Goal: Task Accomplishment & Management: Manage account settings

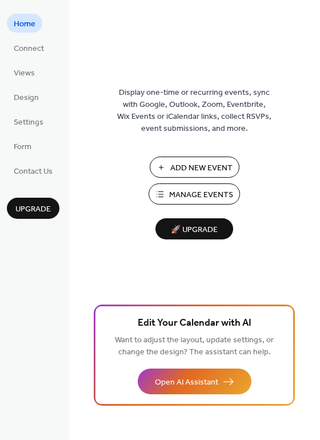
click at [216, 194] on span "Manage Events" at bounding box center [201, 195] width 64 height 12
click at [199, 187] on button "Manage Events" at bounding box center [194, 193] width 91 height 21
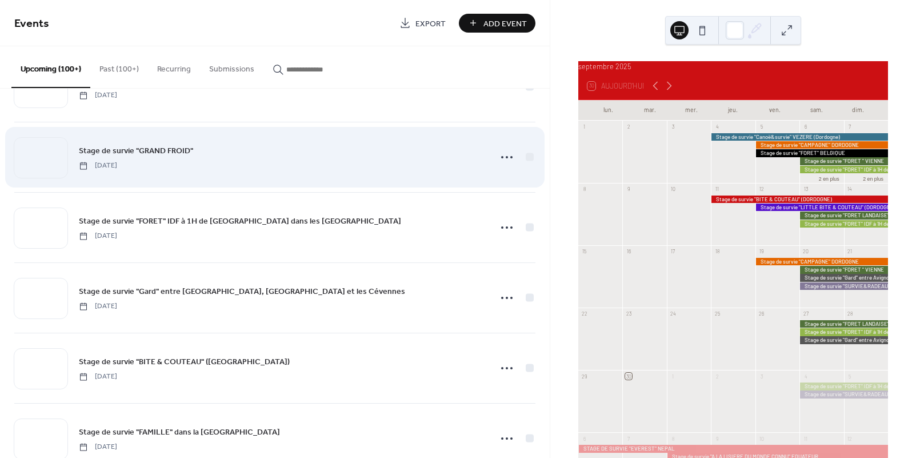
scroll to position [1737, 0]
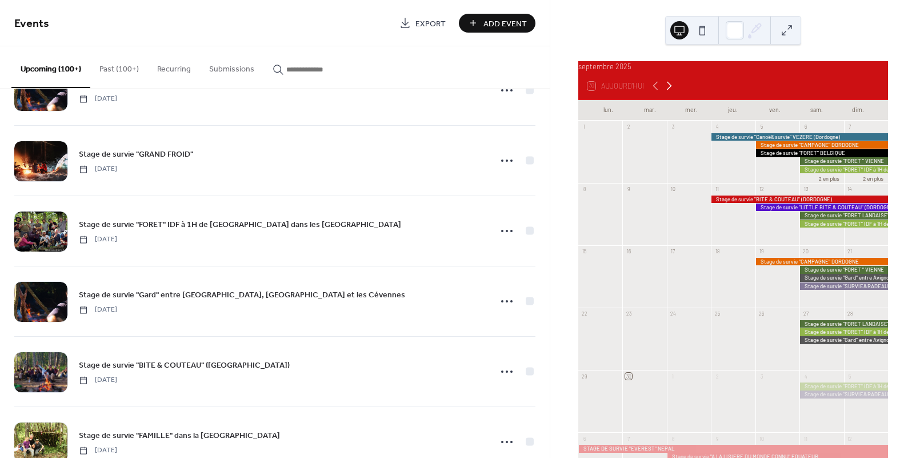
click at [671, 90] on icon at bounding box center [669, 86] width 5 height 9
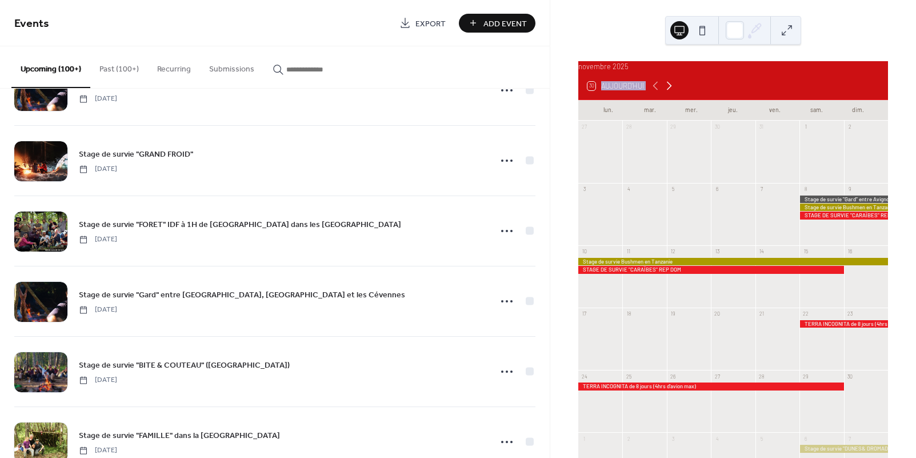
click at [671, 90] on icon at bounding box center [669, 86] width 5 height 9
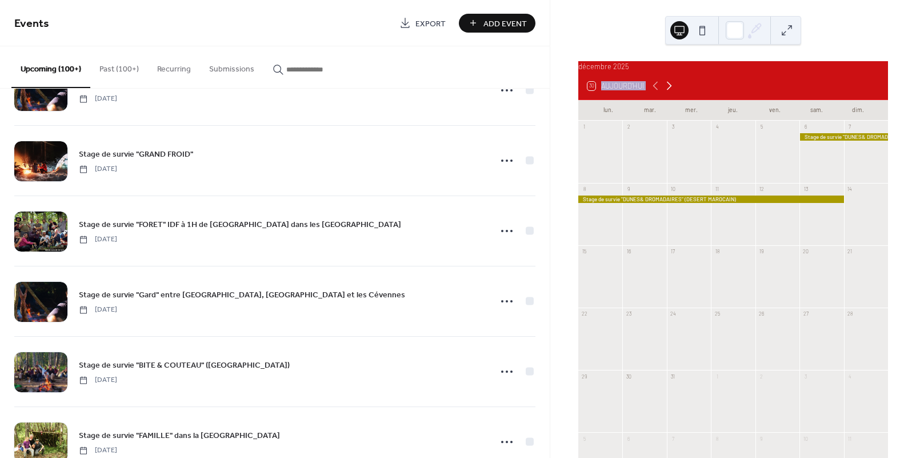
click at [671, 90] on icon at bounding box center [669, 86] width 5 height 9
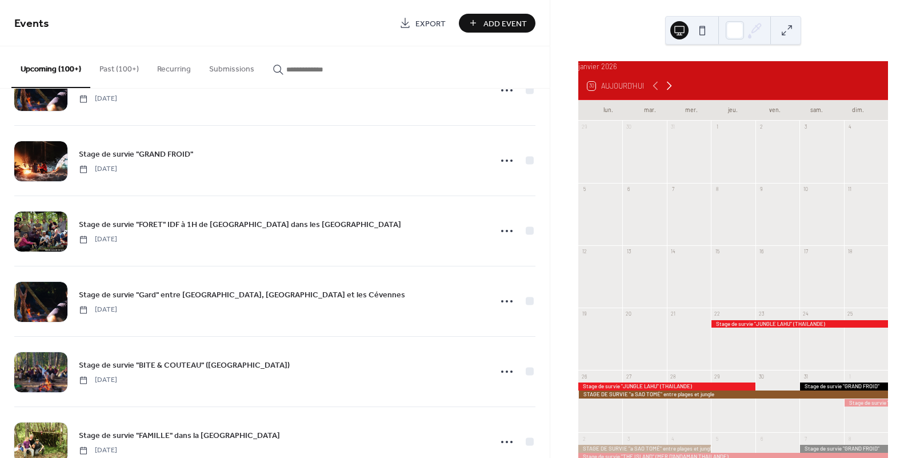
click at [671, 90] on icon at bounding box center [669, 86] width 5 height 9
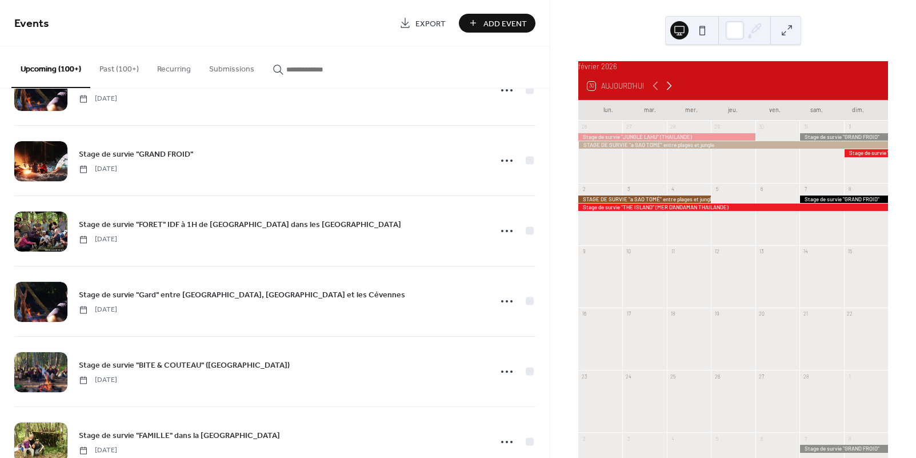
click at [671, 90] on icon at bounding box center [669, 86] width 5 height 9
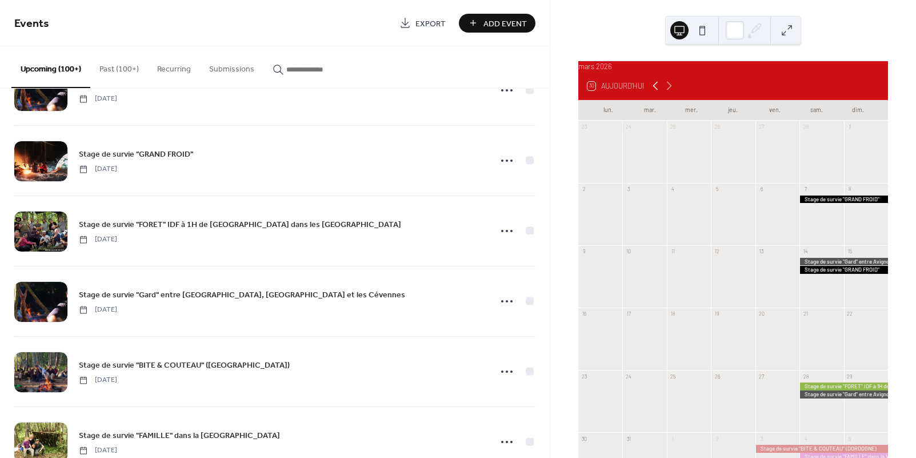
click at [654, 91] on icon at bounding box center [655, 86] width 14 height 14
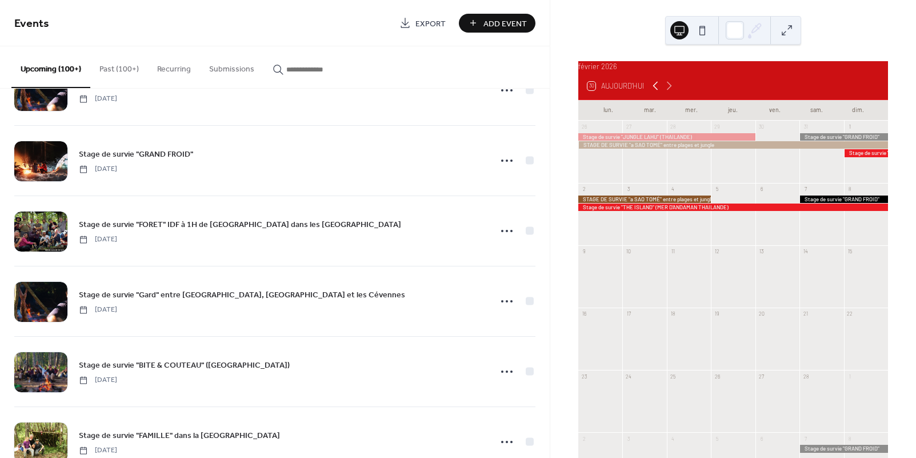
click at [654, 91] on icon at bounding box center [655, 86] width 14 height 14
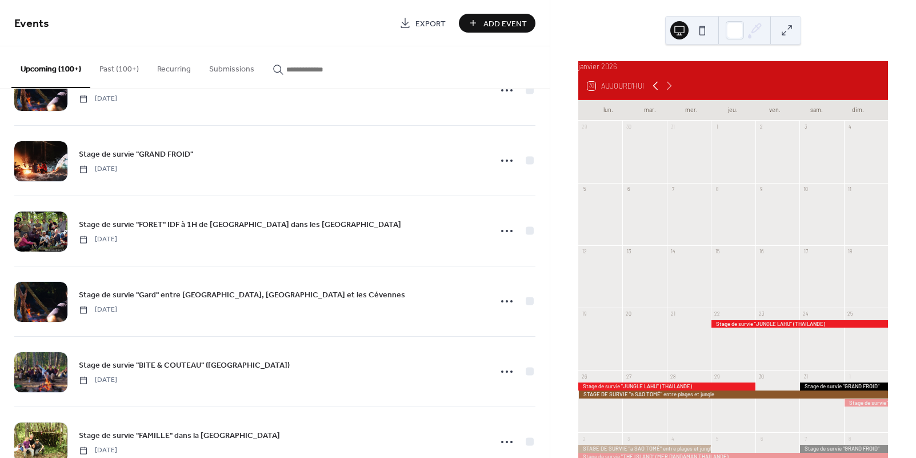
click at [654, 91] on icon at bounding box center [655, 86] width 14 height 14
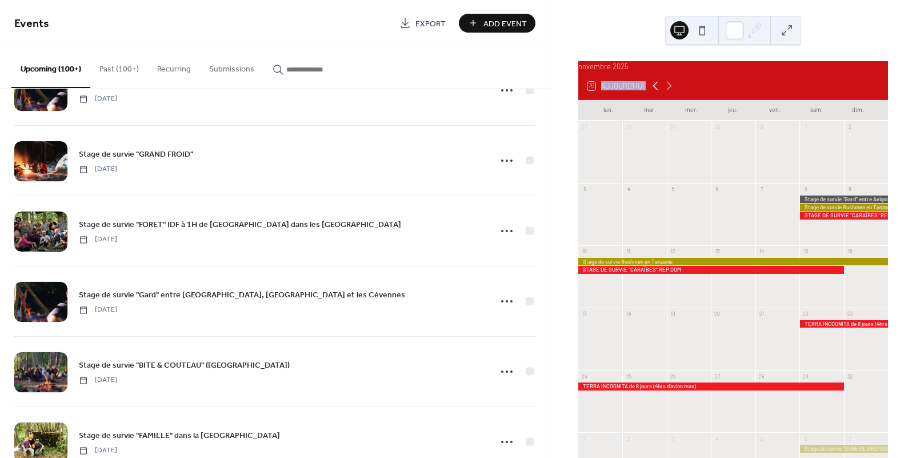
click at [654, 91] on icon at bounding box center [655, 86] width 14 height 14
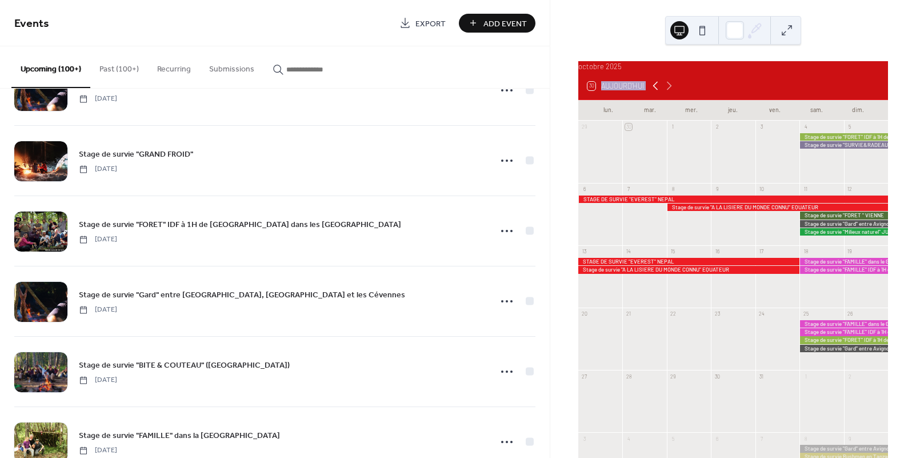
click at [654, 91] on icon at bounding box center [655, 86] width 14 height 14
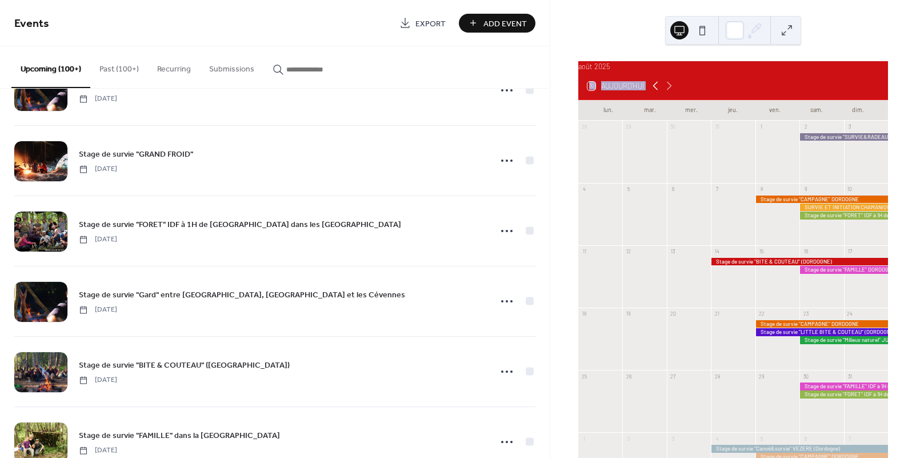
click at [654, 91] on icon at bounding box center [655, 86] width 14 height 14
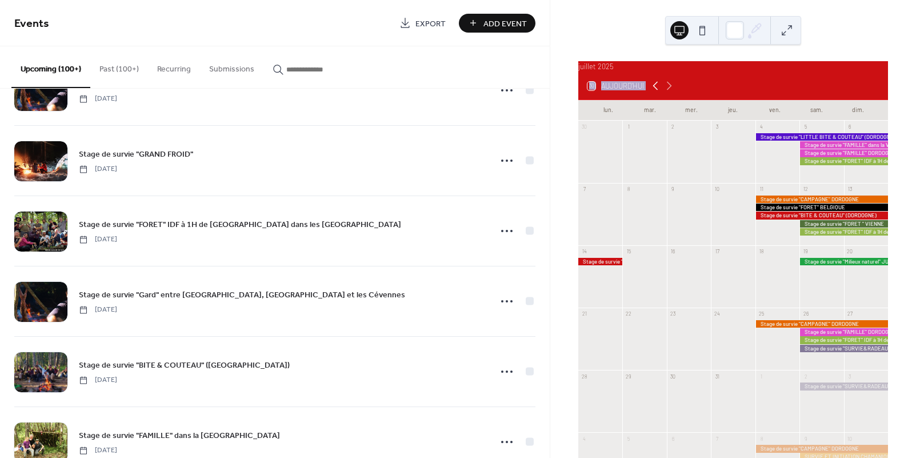
click at [654, 91] on icon at bounding box center [655, 86] width 14 height 14
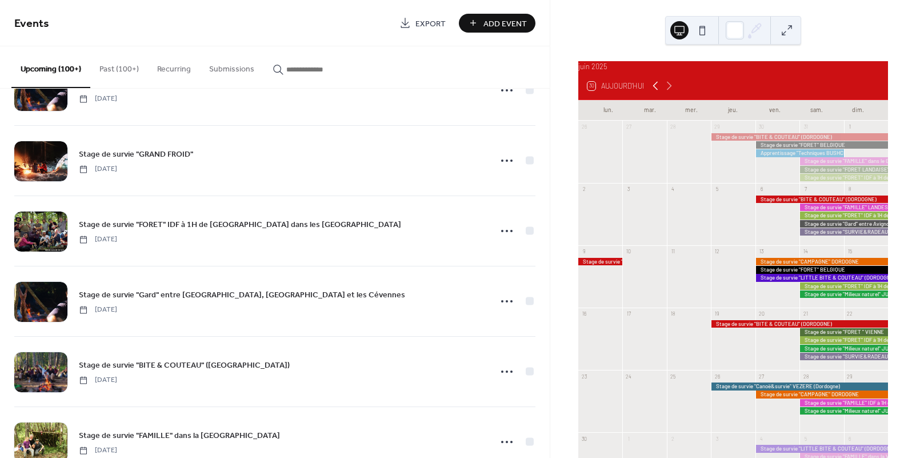
click at [654, 91] on icon at bounding box center [655, 86] width 14 height 14
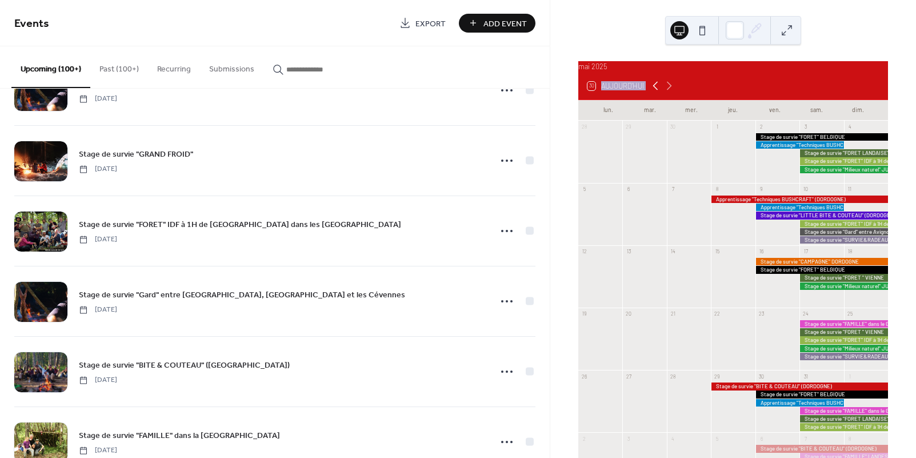
click at [654, 91] on icon at bounding box center [655, 86] width 14 height 14
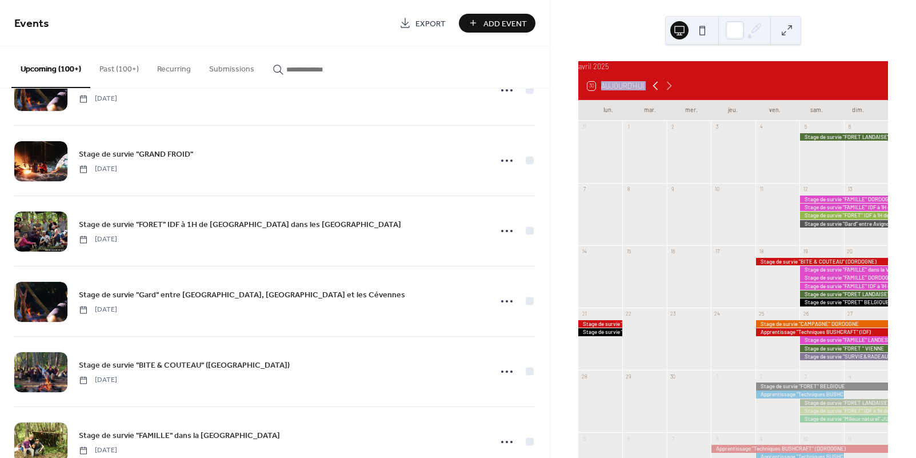
click at [654, 91] on icon at bounding box center [655, 86] width 14 height 14
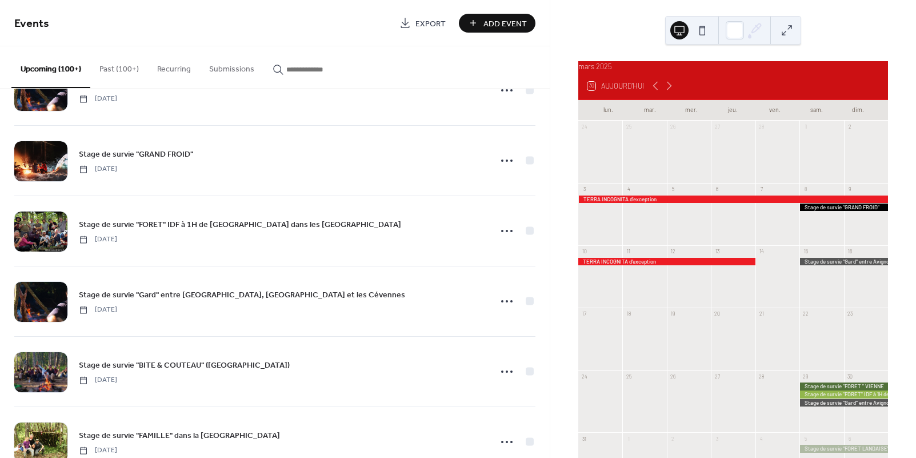
drag, startPoint x: 129, startPoint y: 65, endPoint x: 219, endPoint y: 114, distance: 103.0
click at [129, 65] on button "Past (100+)" at bounding box center [119, 66] width 58 height 41
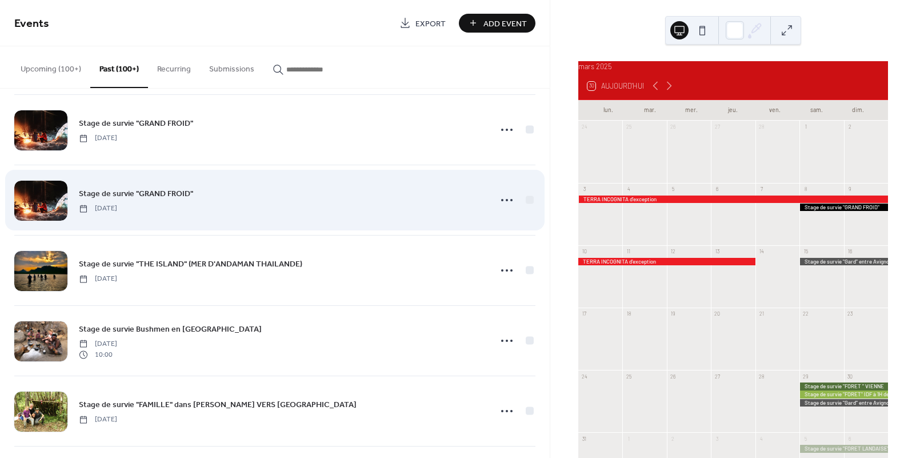
scroll to position [4999, 0]
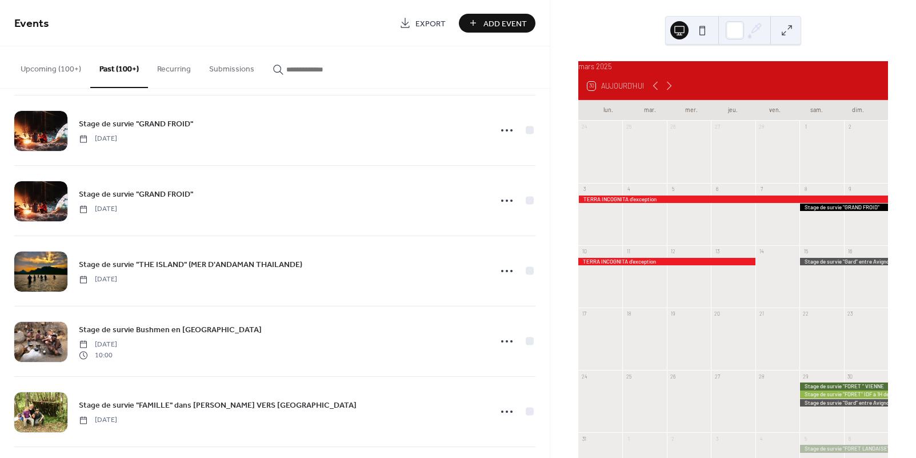
click at [638, 203] on div at bounding box center [733, 198] width 310 height 7
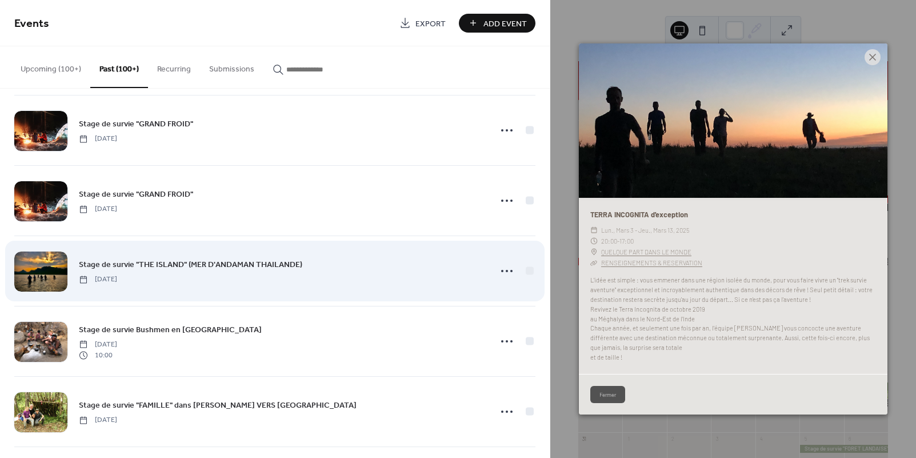
click at [187, 241] on div "Stage de survie "THE ISLAND" (MER D'ANDAMAN THAILANDE) Thursday, January 23, 20…" at bounding box center [274, 271] width 521 height 70
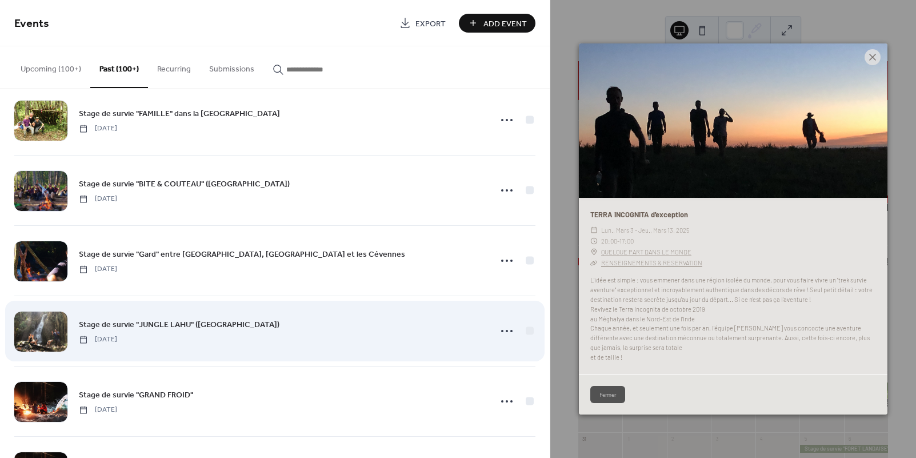
scroll to position [4724, 0]
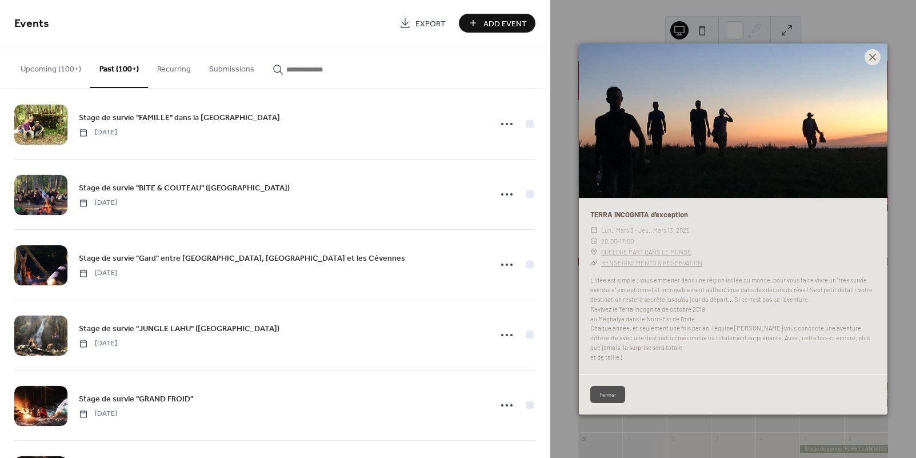
click at [874, 59] on icon at bounding box center [872, 57] width 14 height 14
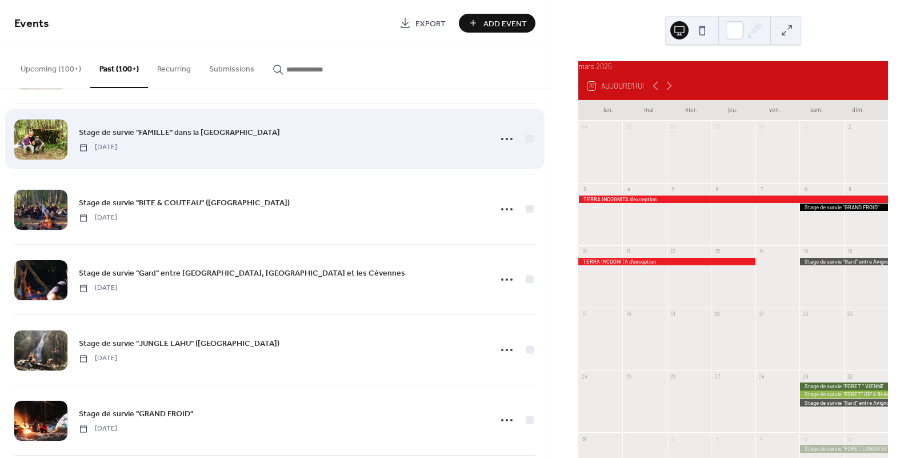
scroll to position [4677, 0]
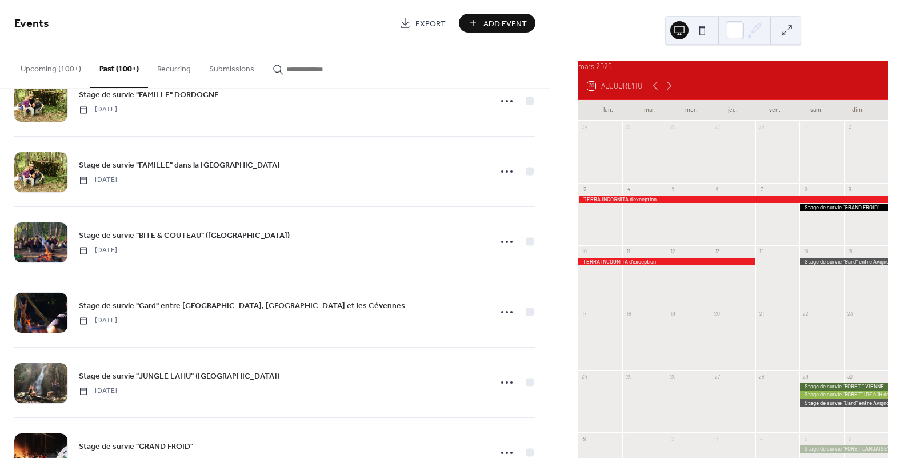
click at [299, 70] on input "button" at bounding box center [320, 69] width 69 height 12
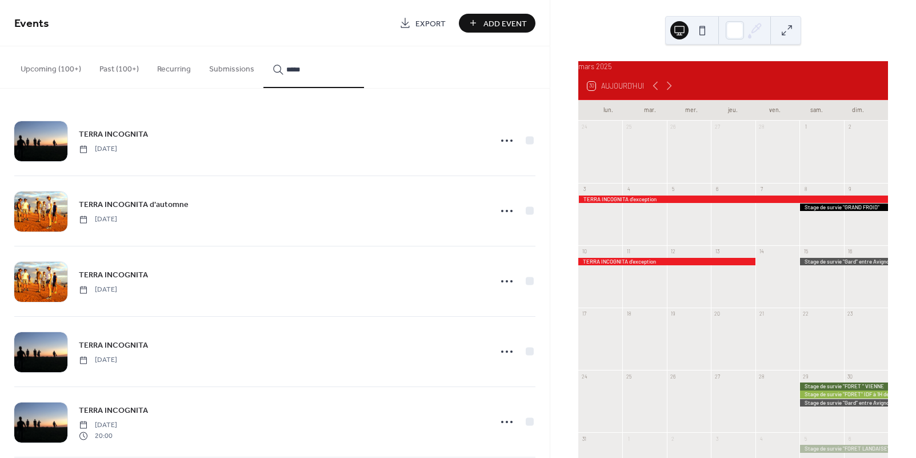
type input "*****"
click at [506, 141] on circle at bounding box center [507, 140] width 2 height 2
click at [483, 183] on span "Duplicate" at bounding box center [487, 181] width 30 height 12
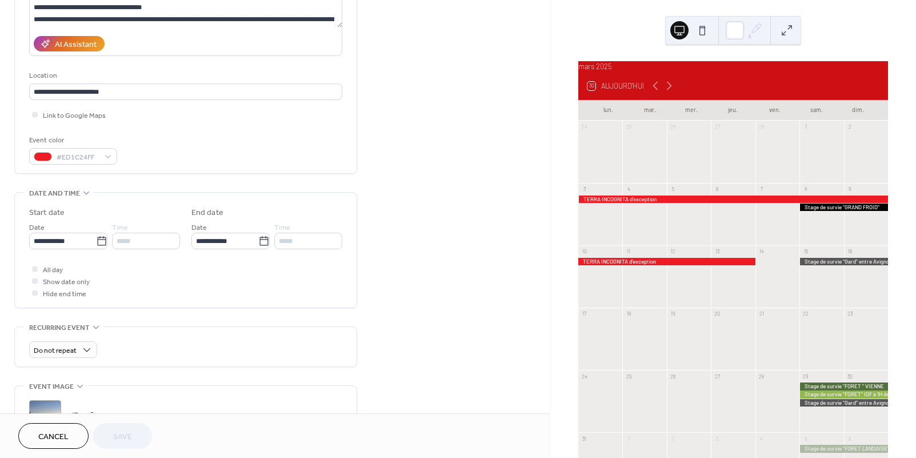
scroll to position [182, 0]
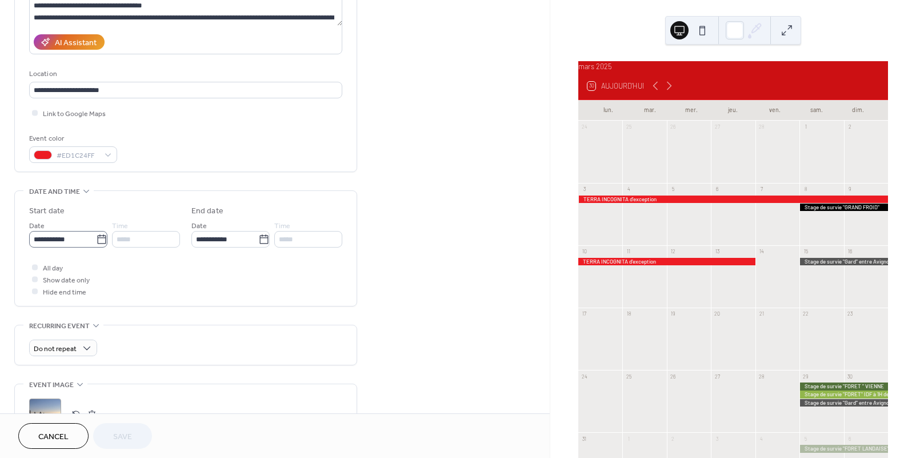
click at [96, 243] on icon at bounding box center [101, 239] width 11 height 11
click at [95, 243] on input "**********" at bounding box center [62, 239] width 67 height 17
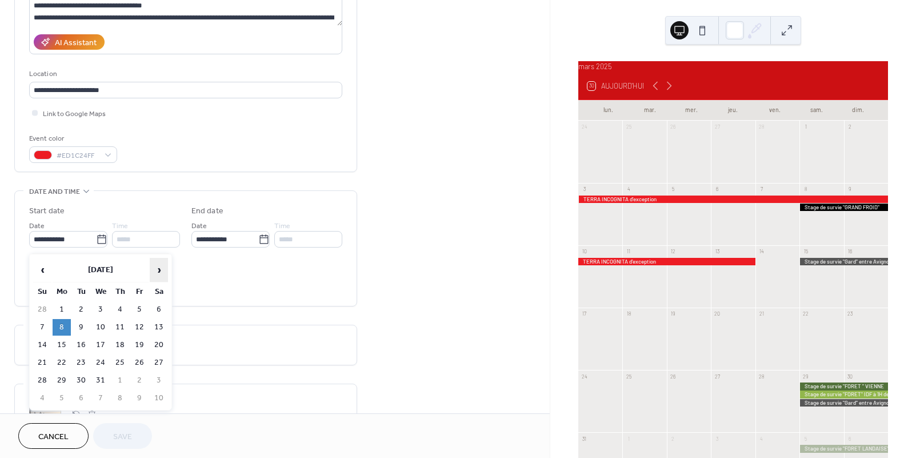
click at [155, 268] on span "›" at bounding box center [158, 269] width 17 height 23
click at [154, 268] on span "›" at bounding box center [158, 269] width 17 height 23
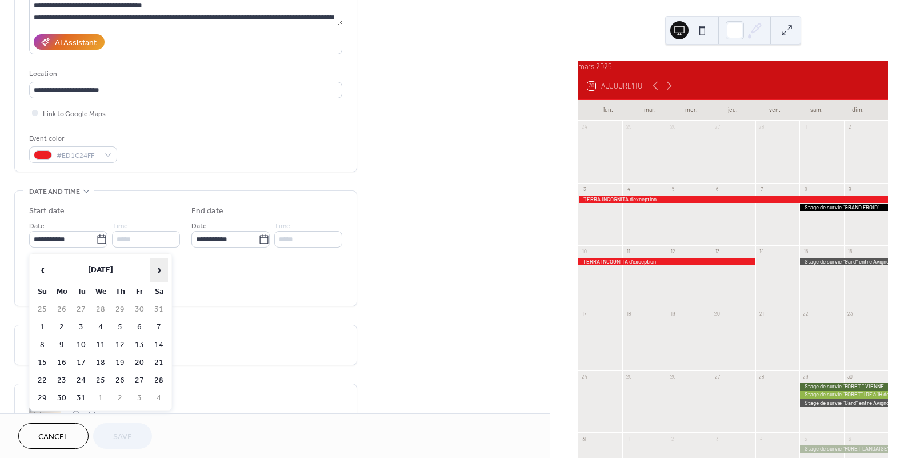
click at [154, 268] on span "›" at bounding box center [158, 269] width 17 height 23
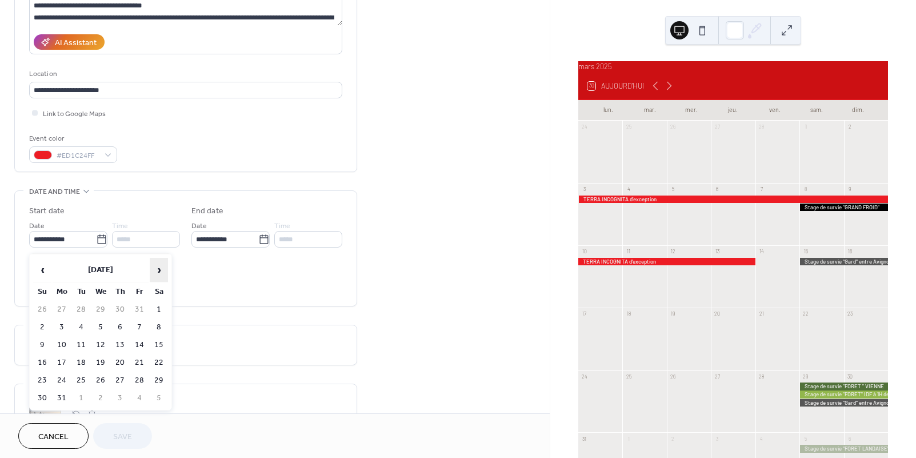
click at [154, 268] on span "›" at bounding box center [158, 269] width 17 height 23
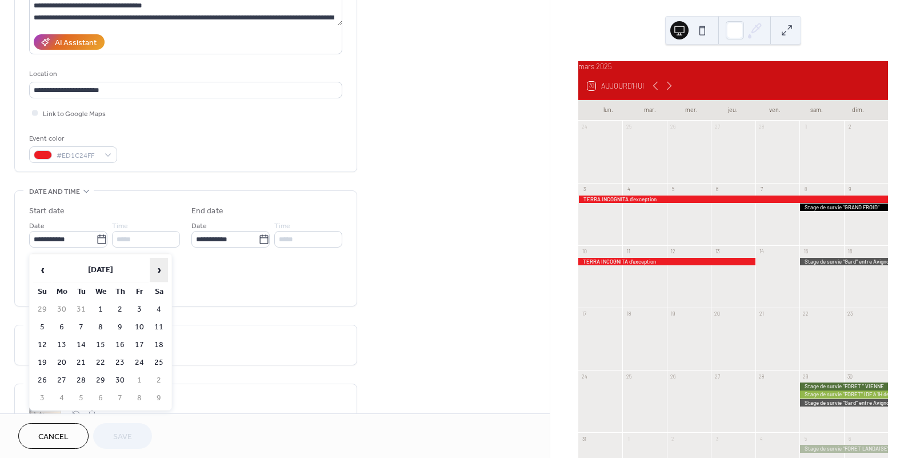
click at [154, 268] on span "›" at bounding box center [158, 269] width 17 height 23
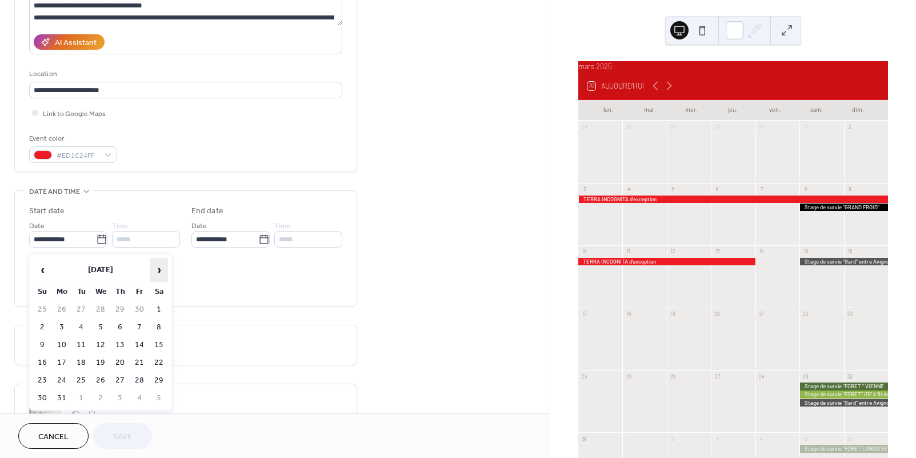
click at [154, 268] on span "›" at bounding box center [158, 269] width 17 height 23
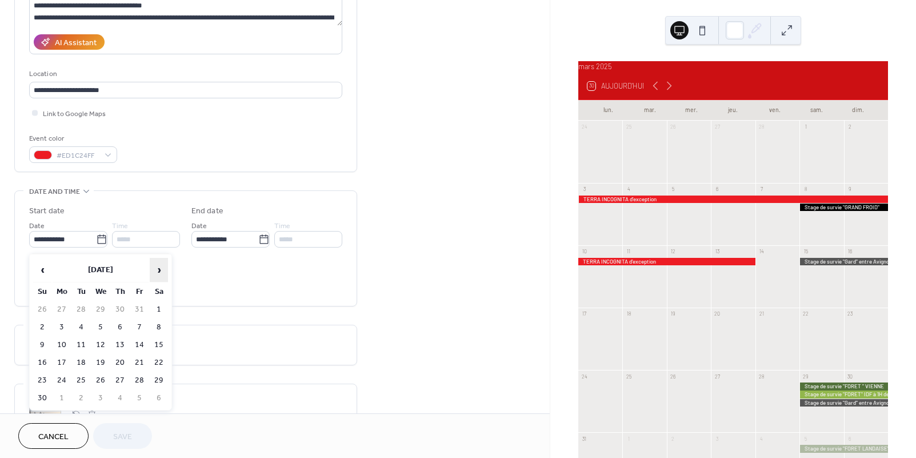
click at [154, 268] on span "›" at bounding box center [158, 269] width 17 height 23
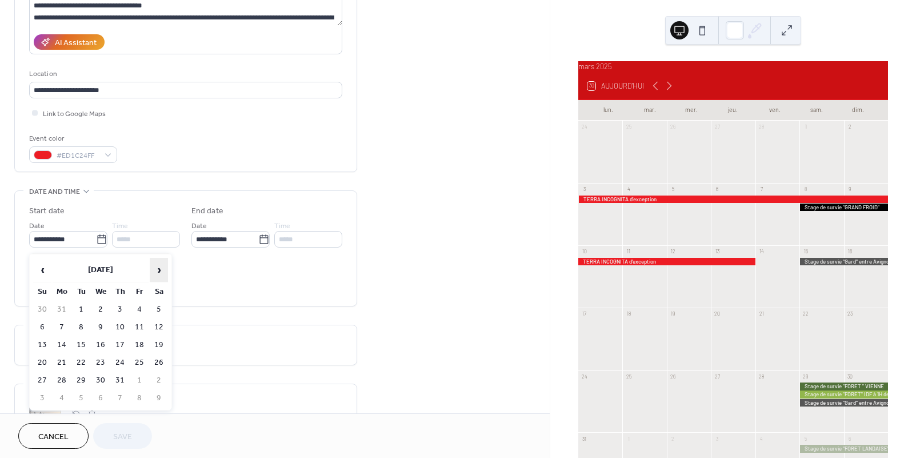
click at [154, 268] on span "›" at bounding box center [158, 269] width 17 height 23
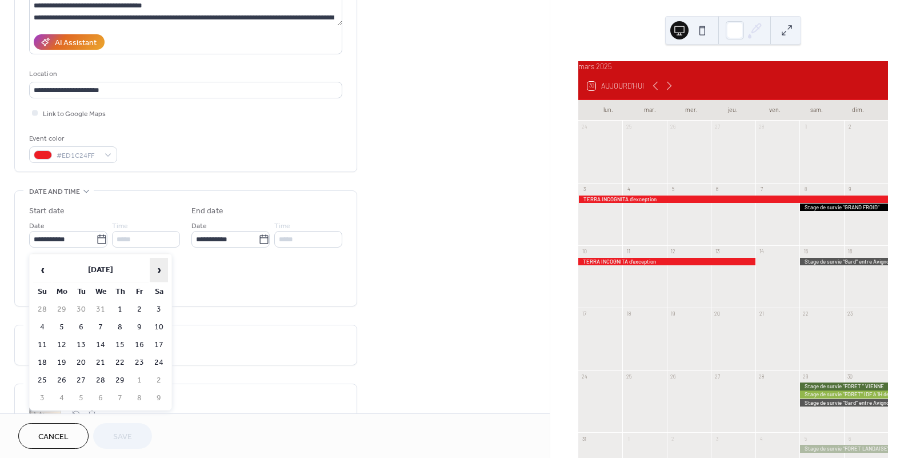
click at [154, 268] on span "›" at bounding box center [158, 269] width 17 height 23
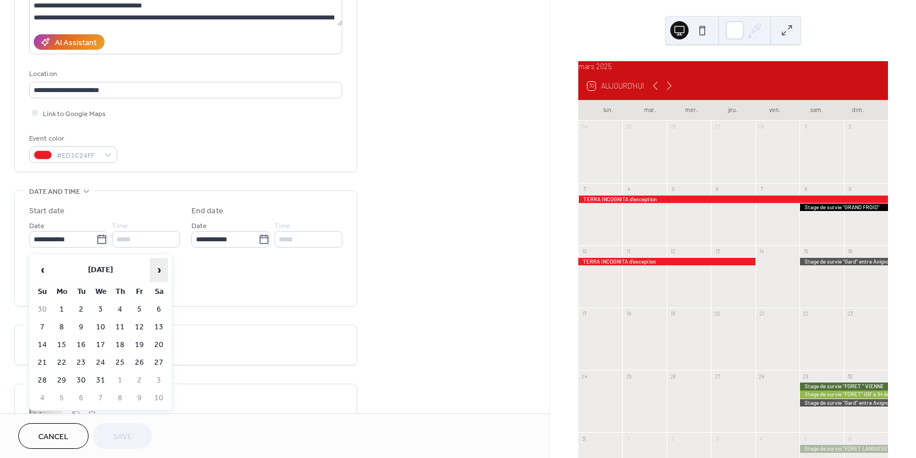
click at [154, 268] on span "›" at bounding box center [158, 269] width 17 height 23
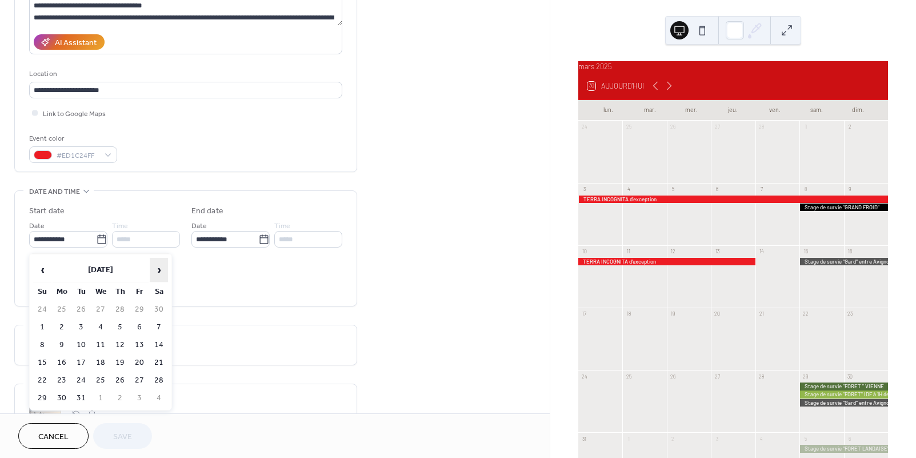
click at [154, 268] on span "›" at bounding box center [158, 269] width 17 height 23
click at [43, 270] on span "‹" at bounding box center [42, 269] width 17 height 23
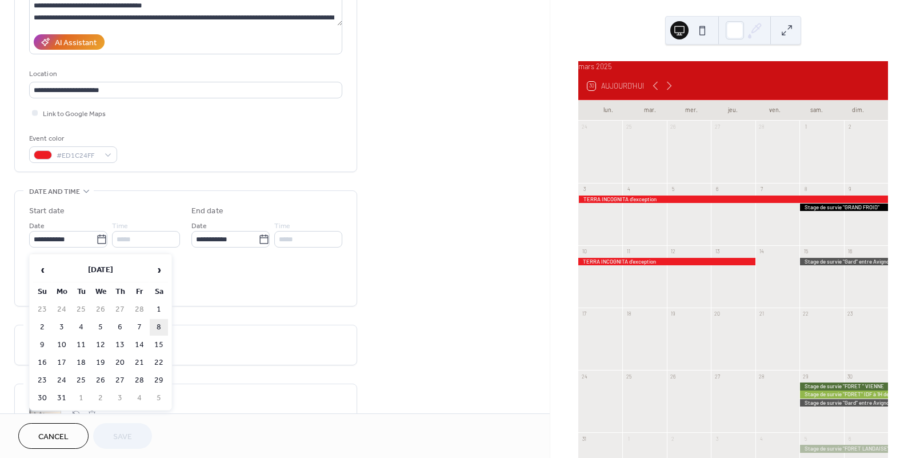
click at [159, 327] on td "8" at bounding box center [159, 327] width 18 height 17
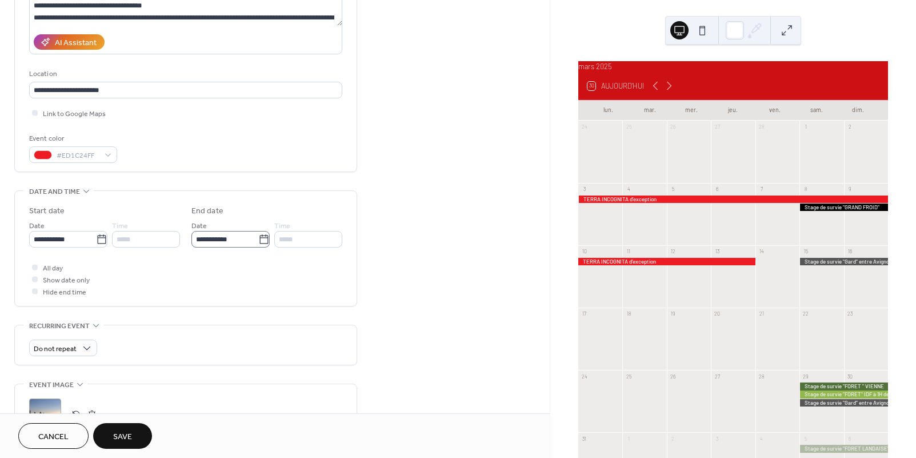
type input "**********"
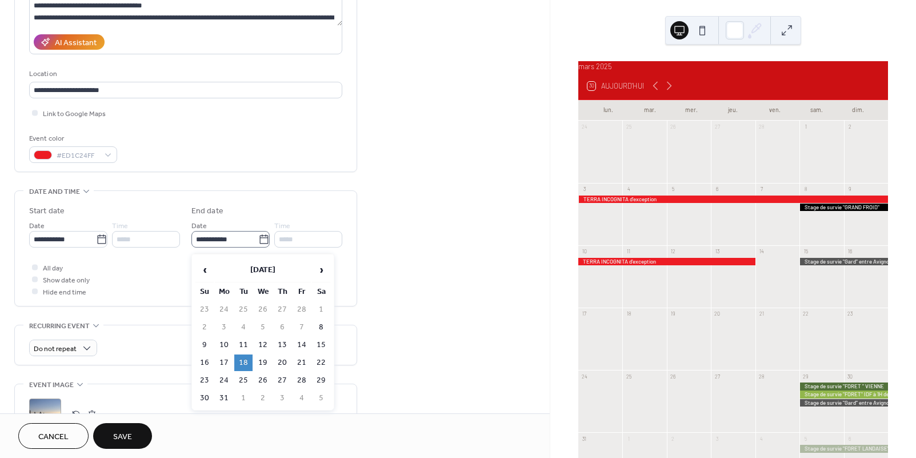
click at [263, 243] on icon at bounding box center [263, 239] width 11 height 11
click at [258, 243] on input "**********" at bounding box center [224, 239] width 67 height 17
click at [260, 362] on td "19" at bounding box center [263, 362] width 18 height 17
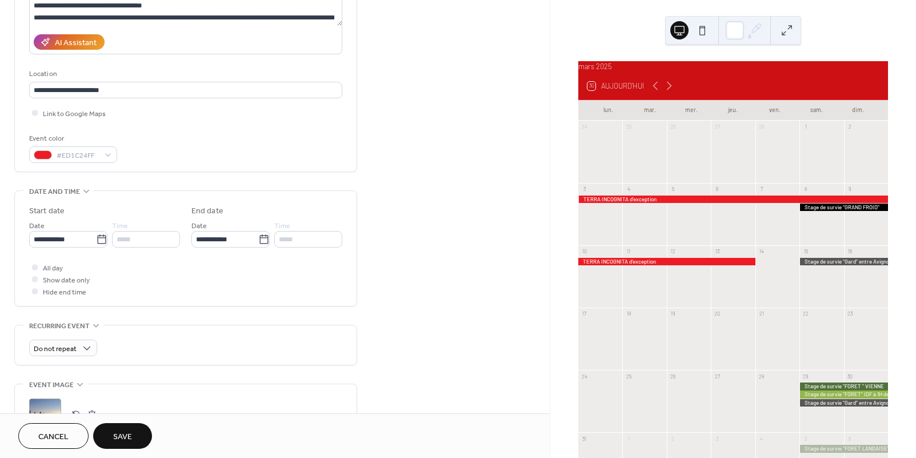
type input "**********"
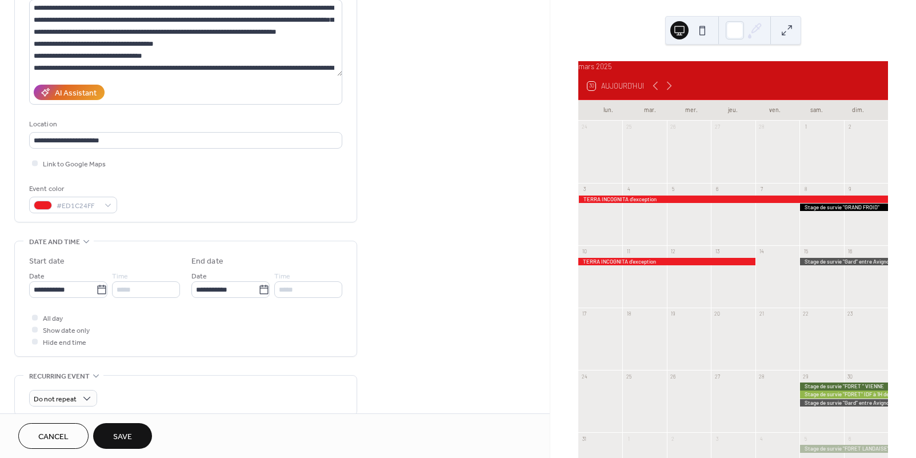
scroll to position [131, 0]
click at [129, 431] on span "Save" at bounding box center [122, 437] width 19 height 12
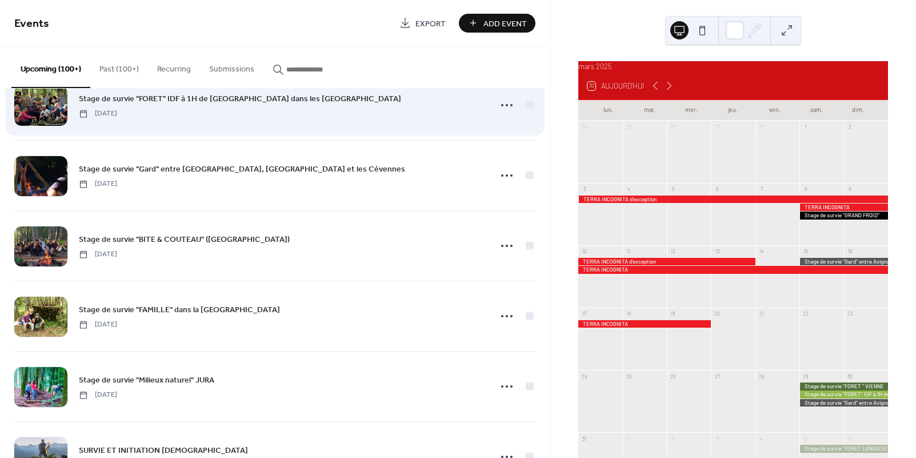
scroll to position [1875, 0]
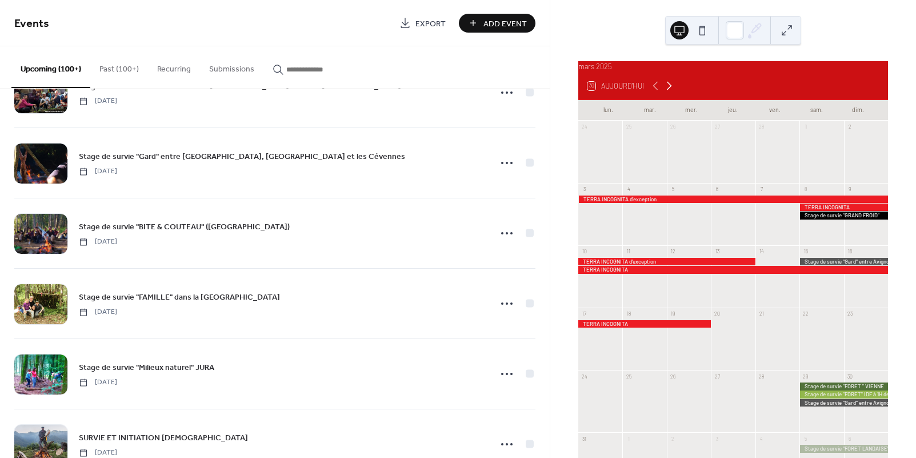
click at [668, 93] on icon at bounding box center [669, 86] width 14 height 14
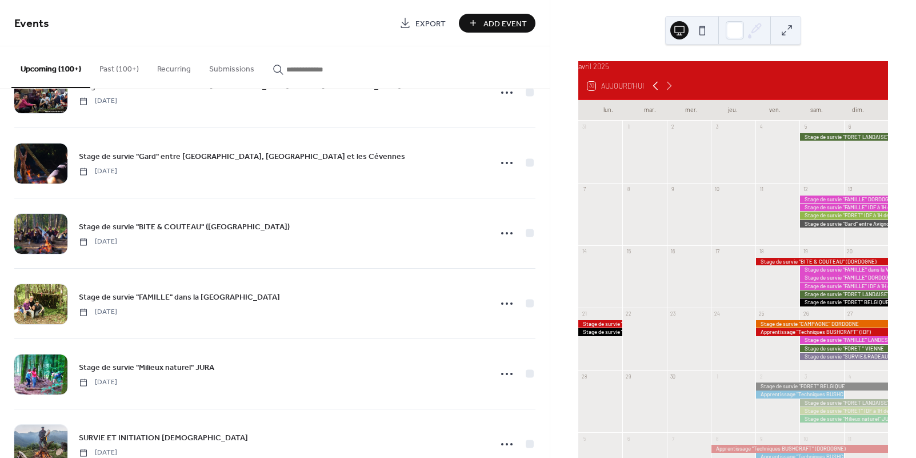
click at [658, 93] on icon at bounding box center [655, 86] width 14 height 14
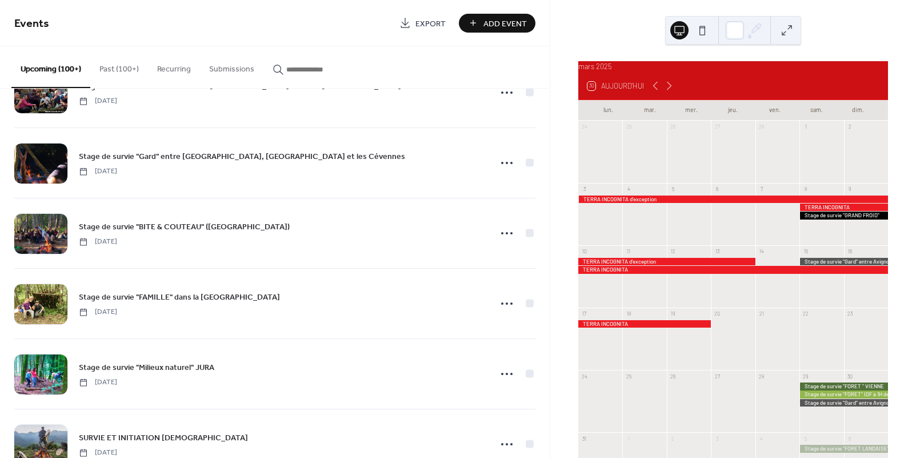
scroll to position [5, 0]
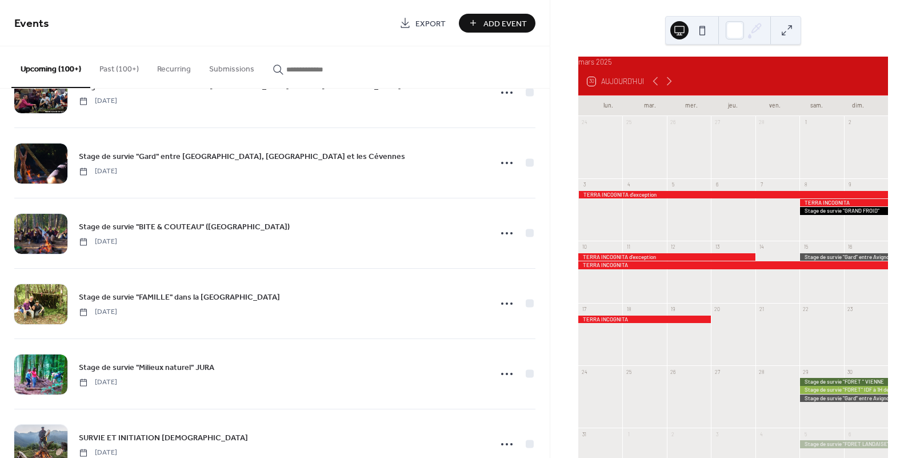
click at [661, 198] on div at bounding box center [733, 194] width 310 height 7
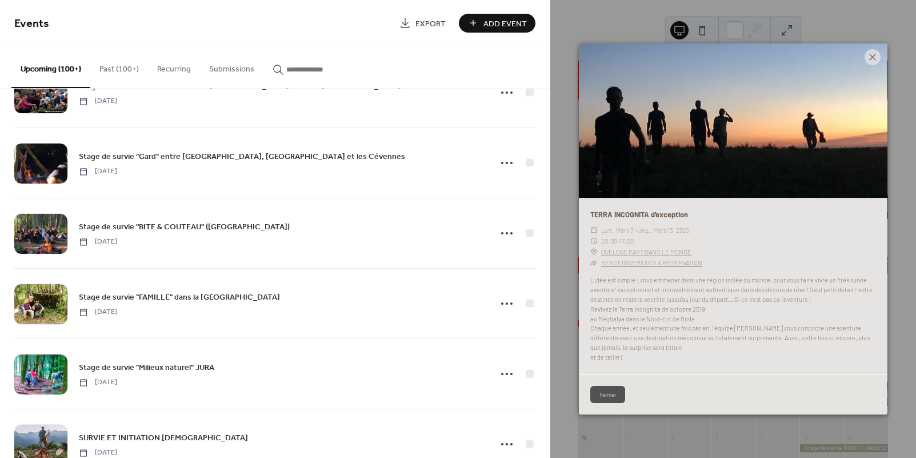
click at [871, 59] on icon at bounding box center [872, 57] width 14 height 14
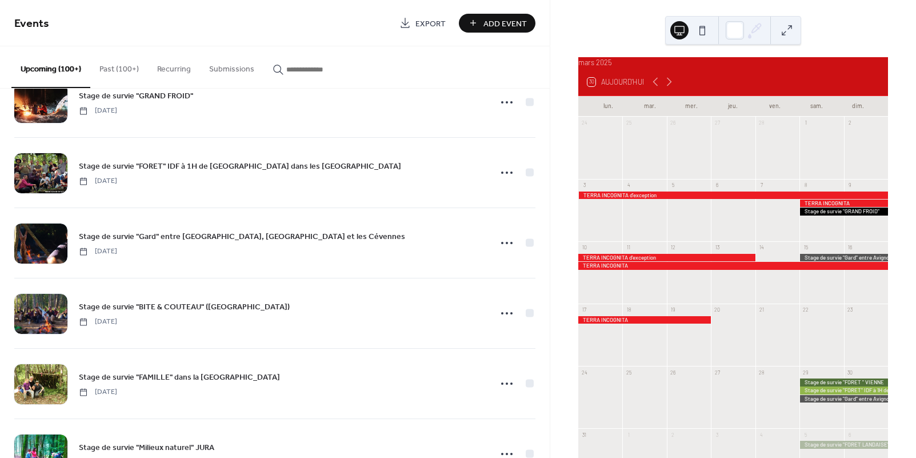
scroll to position [1795, 0]
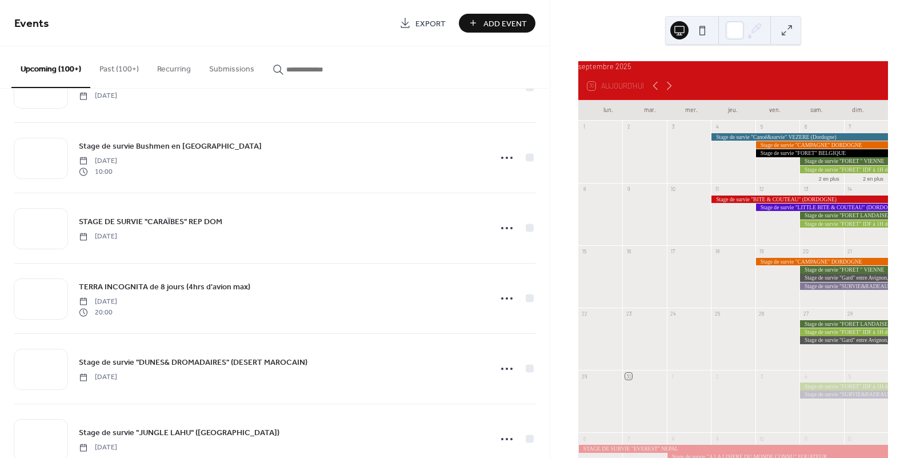
scroll to position [1065, 0]
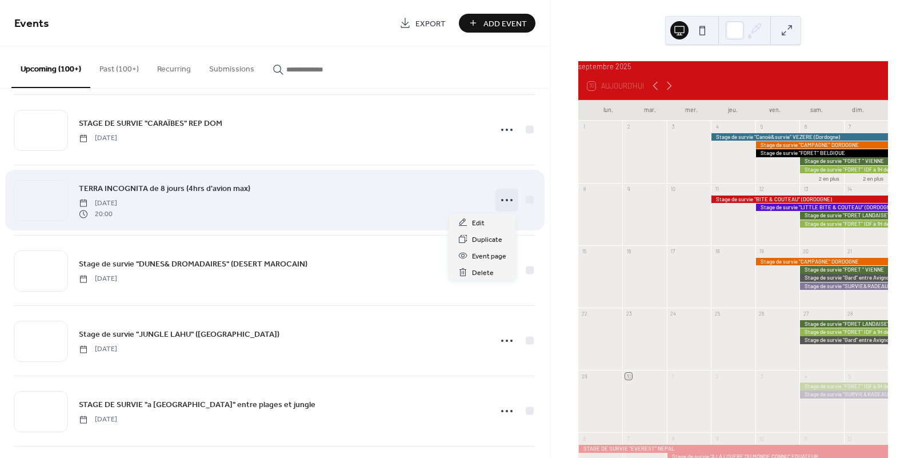
click at [504, 203] on icon at bounding box center [507, 200] width 18 height 18
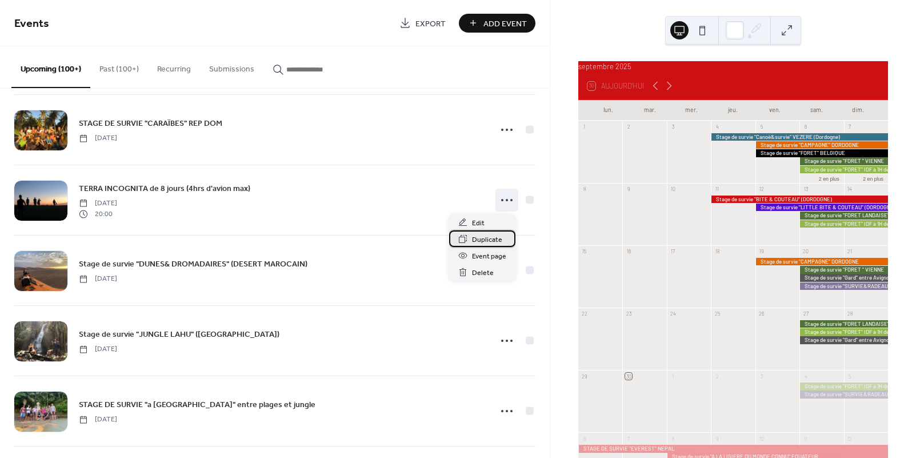
click at [483, 242] on span "Duplicate" at bounding box center [487, 240] width 30 height 12
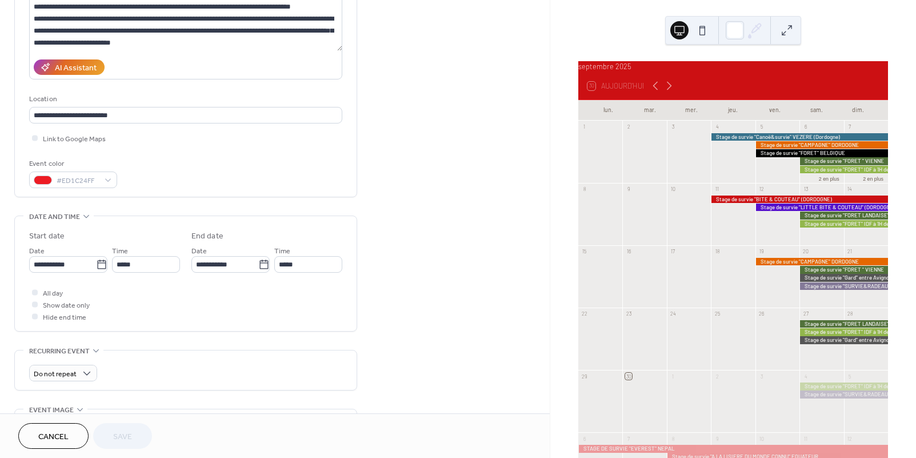
scroll to position [183, 0]
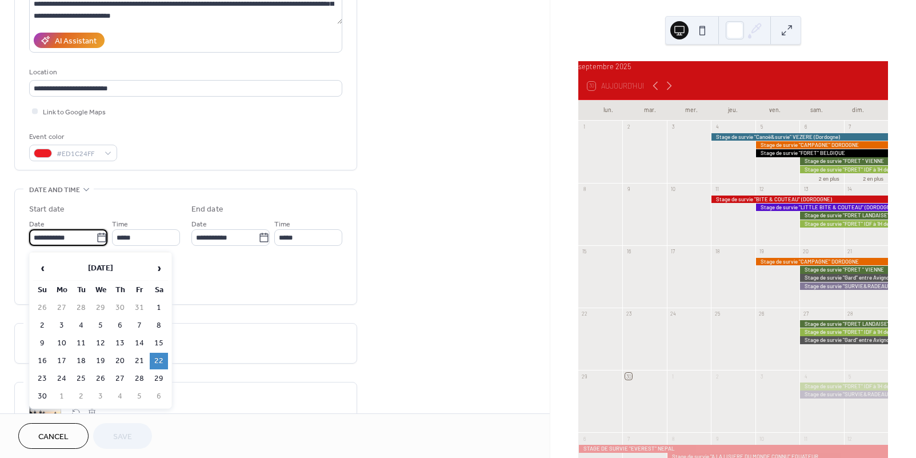
click at [86, 245] on input "**********" at bounding box center [62, 237] width 67 height 17
click at [158, 270] on span "›" at bounding box center [158, 267] width 17 height 23
click at [444, 187] on div "**********" at bounding box center [275, 229] width 550 height 699
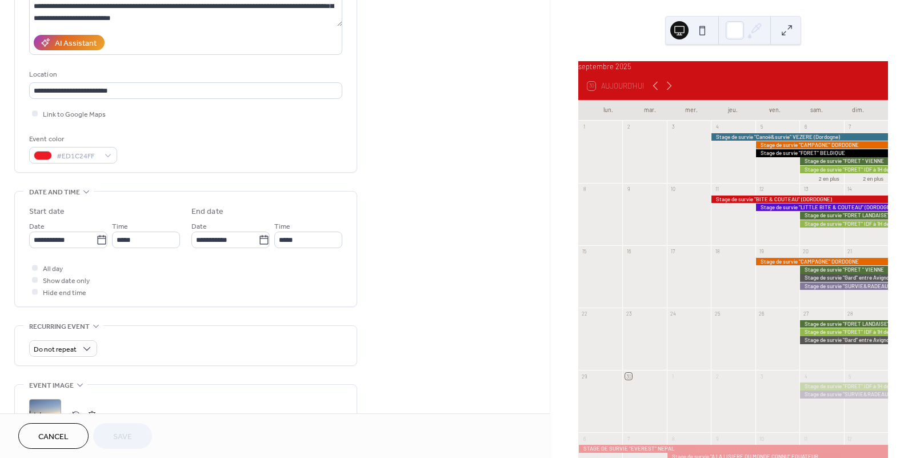
scroll to position [181, 0]
click at [50, 440] on span "Cancel" at bounding box center [53, 437] width 30 height 12
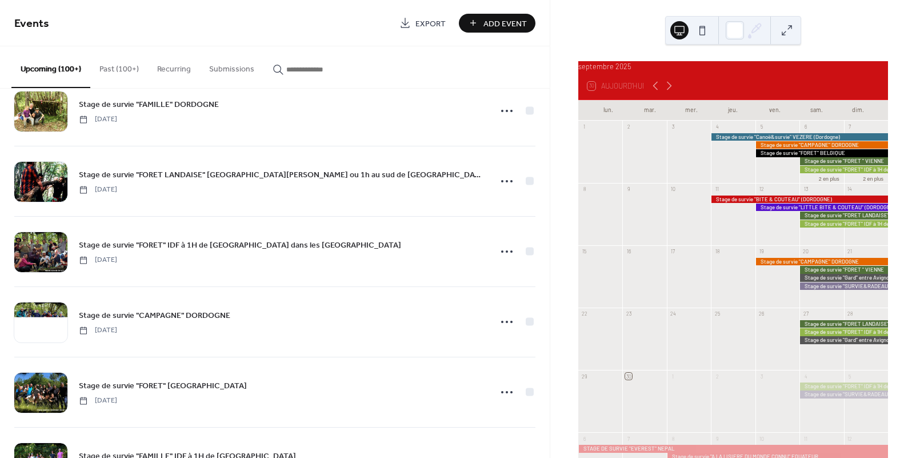
scroll to position [2355, 0]
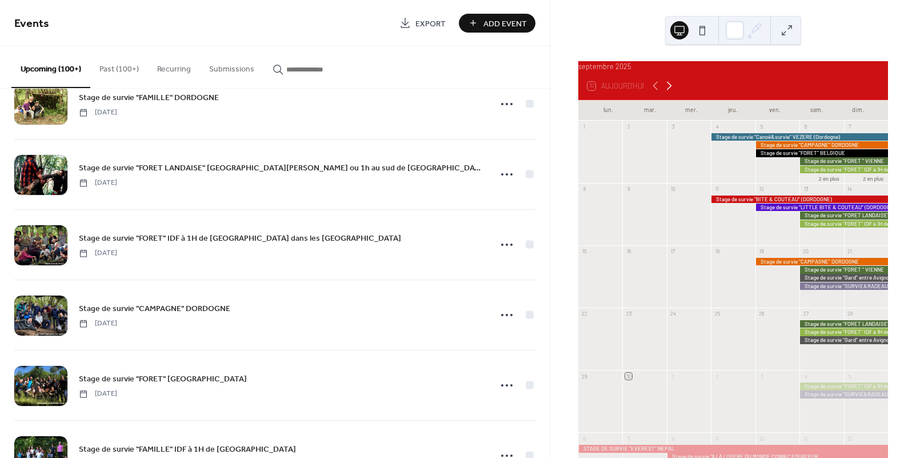
click at [667, 92] on icon at bounding box center [669, 86] width 14 height 14
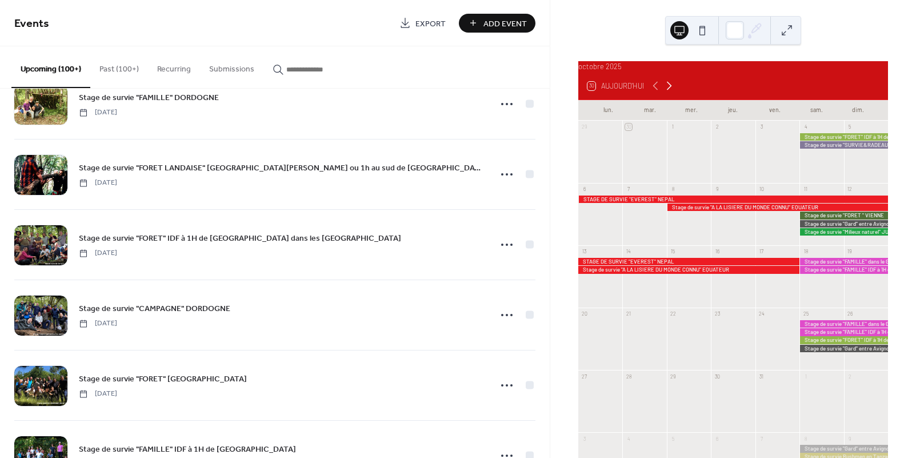
click at [667, 92] on icon at bounding box center [669, 86] width 14 height 14
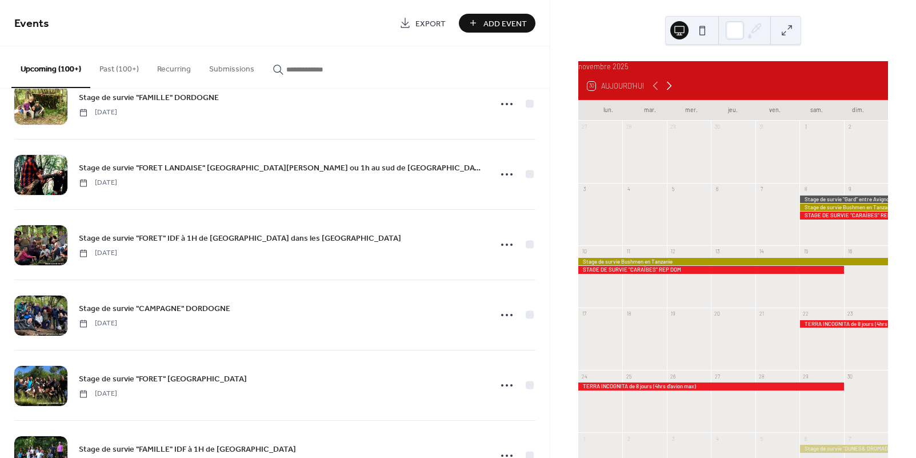
click at [667, 92] on icon at bounding box center [669, 86] width 14 height 14
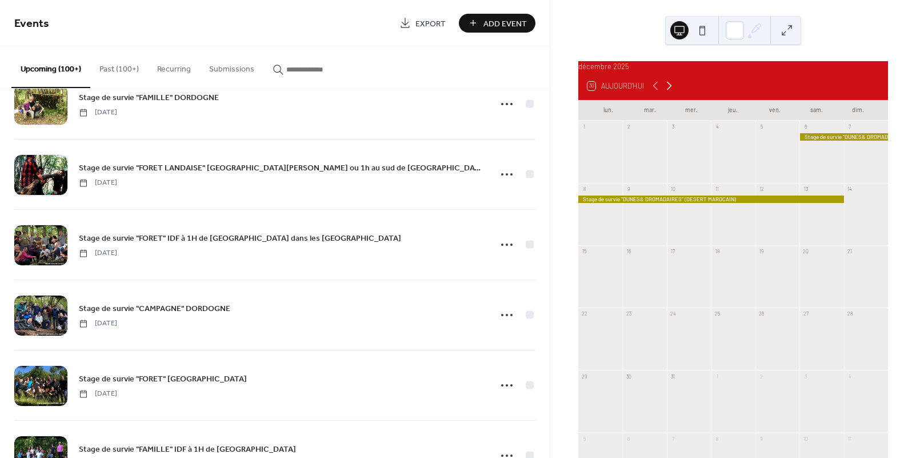
click at [667, 92] on icon at bounding box center [669, 86] width 14 height 14
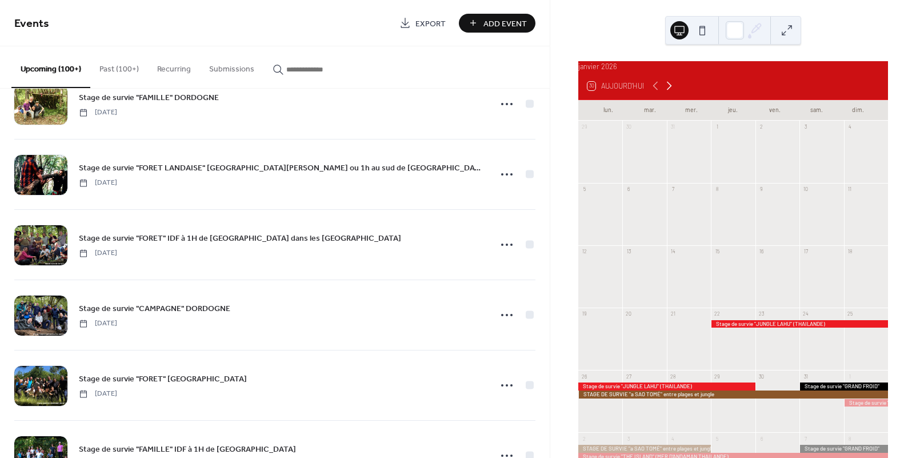
click at [667, 92] on icon at bounding box center [669, 86] width 14 height 14
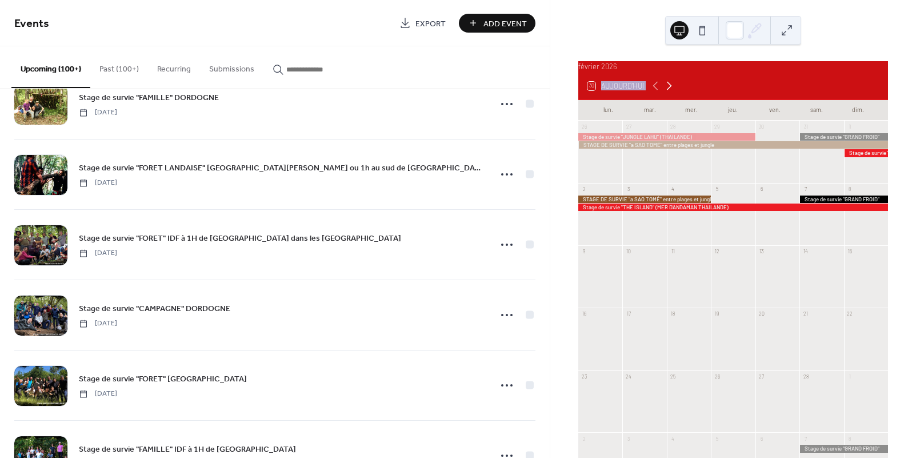
click at [667, 92] on icon at bounding box center [669, 86] width 14 height 14
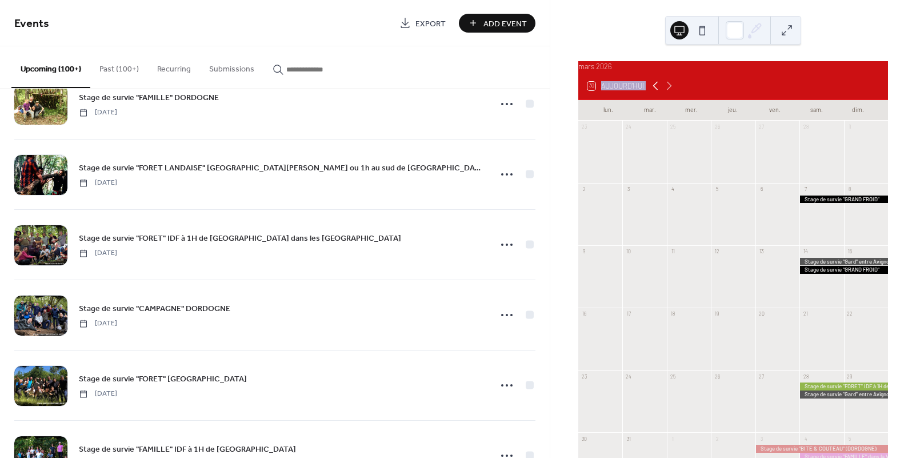
click at [658, 93] on icon at bounding box center [655, 86] width 14 height 14
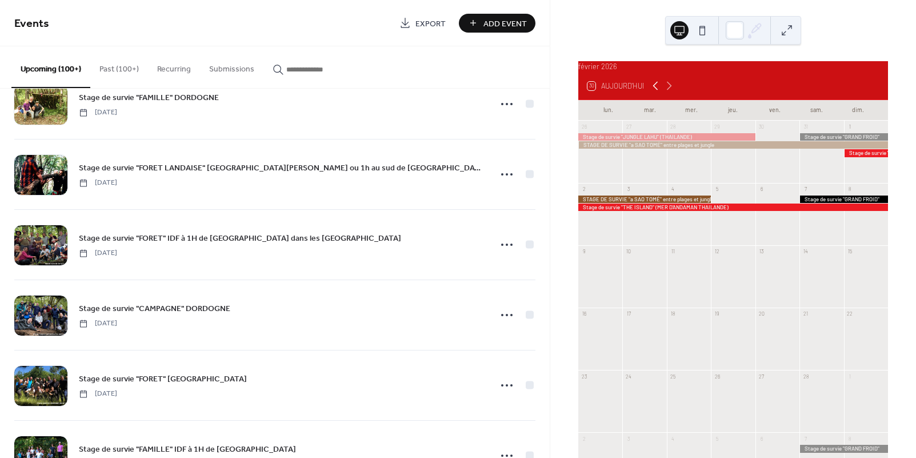
click at [658, 93] on icon at bounding box center [655, 86] width 14 height 14
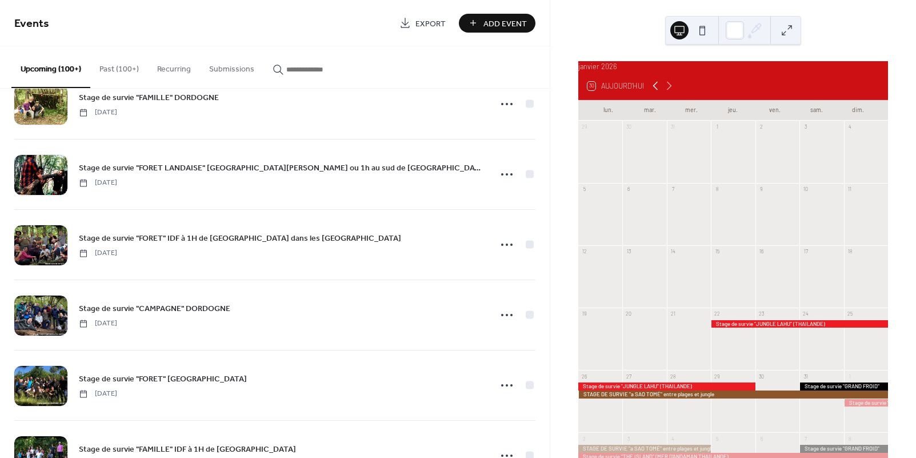
click at [658, 93] on icon at bounding box center [655, 86] width 14 height 14
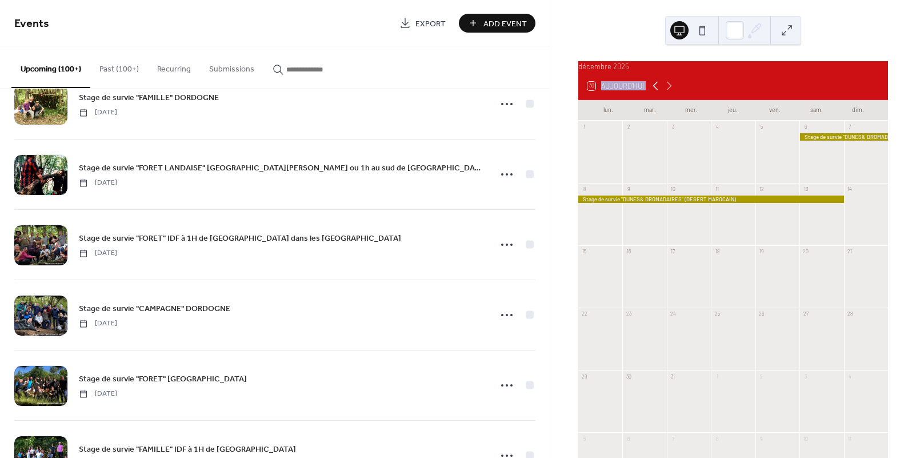
click at [658, 93] on icon at bounding box center [655, 86] width 14 height 14
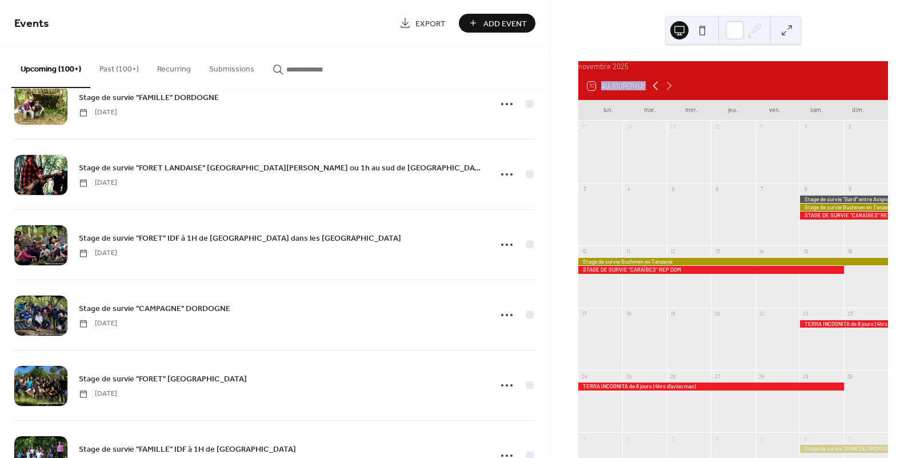
click at [658, 93] on icon at bounding box center [655, 86] width 14 height 14
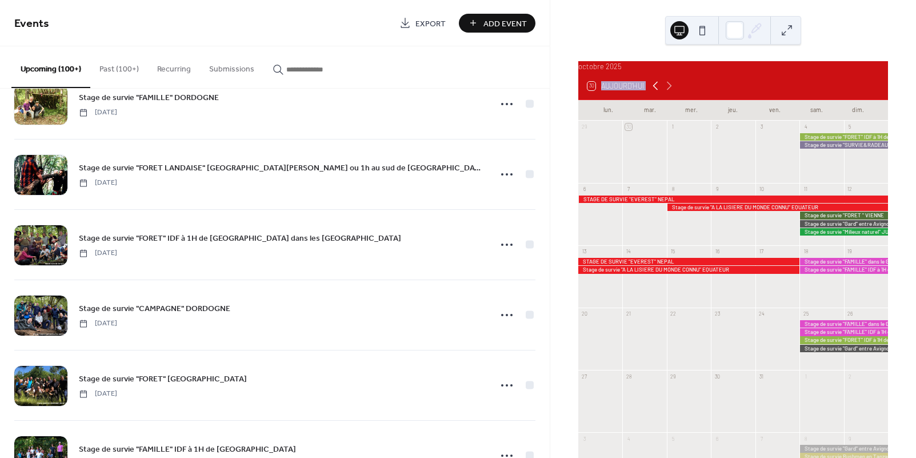
click at [658, 93] on icon at bounding box center [655, 86] width 14 height 14
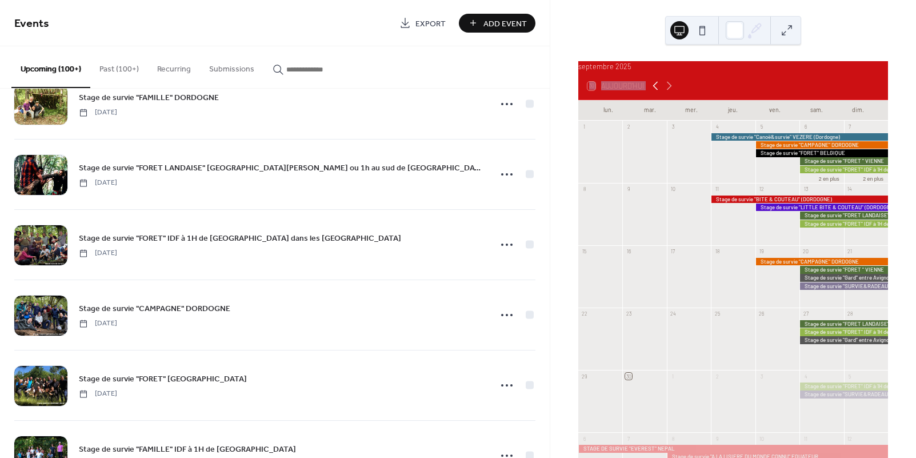
click at [658, 93] on icon at bounding box center [655, 86] width 14 height 14
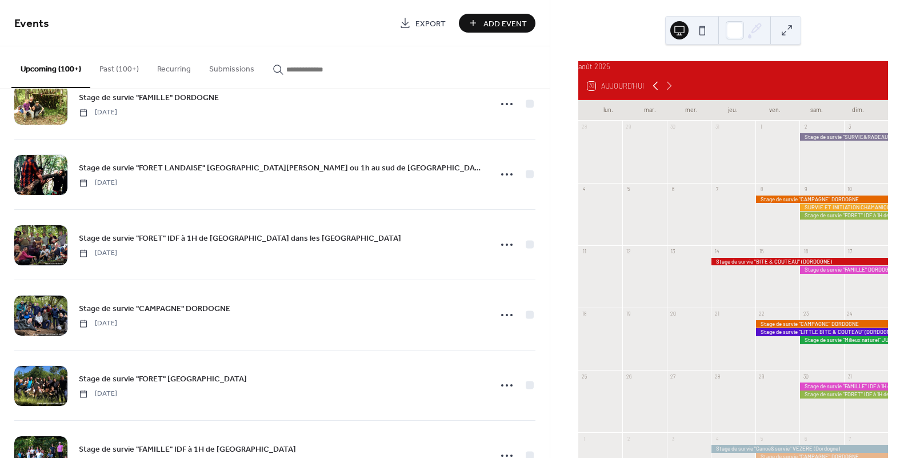
click at [658, 93] on icon at bounding box center [655, 86] width 14 height 14
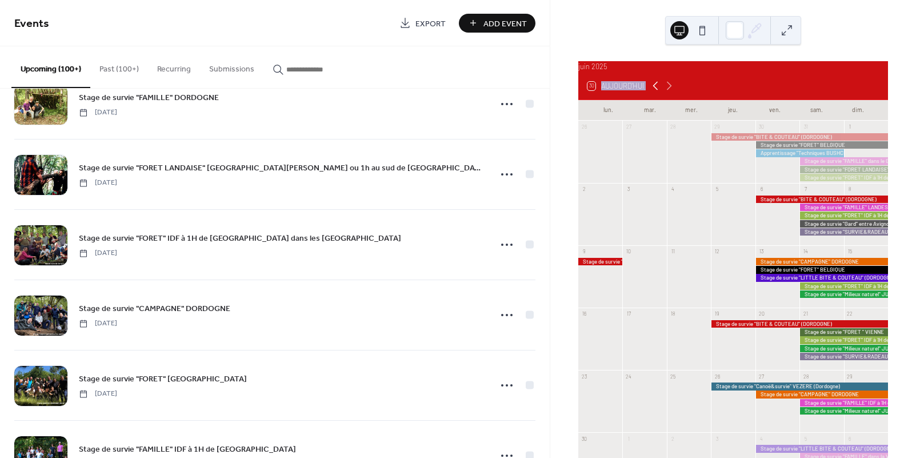
click at [658, 93] on icon at bounding box center [655, 86] width 14 height 14
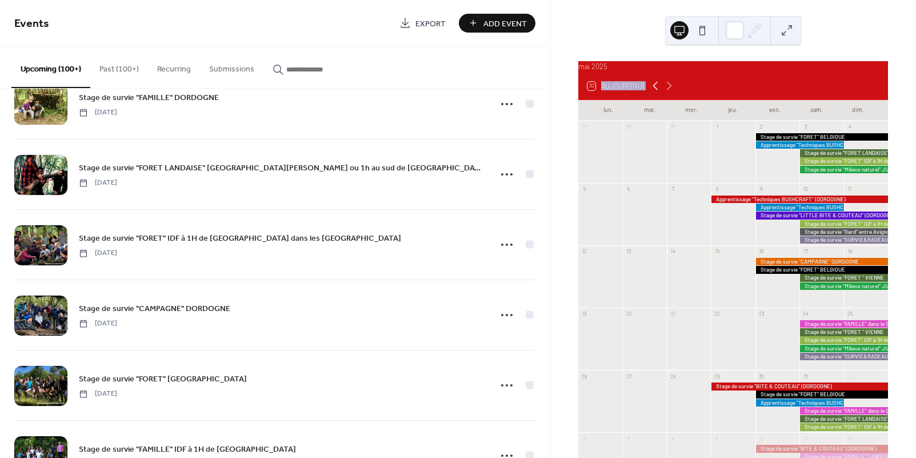
click at [658, 93] on icon at bounding box center [655, 86] width 14 height 14
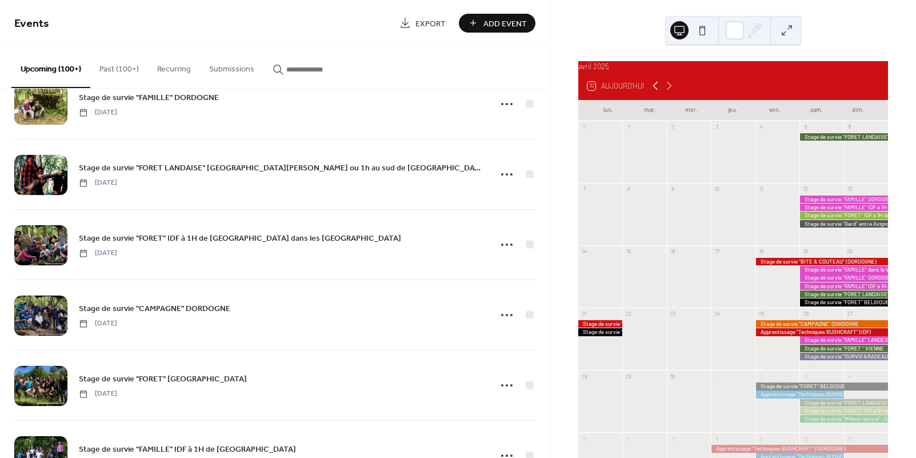
click at [658, 93] on icon at bounding box center [655, 86] width 14 height 14
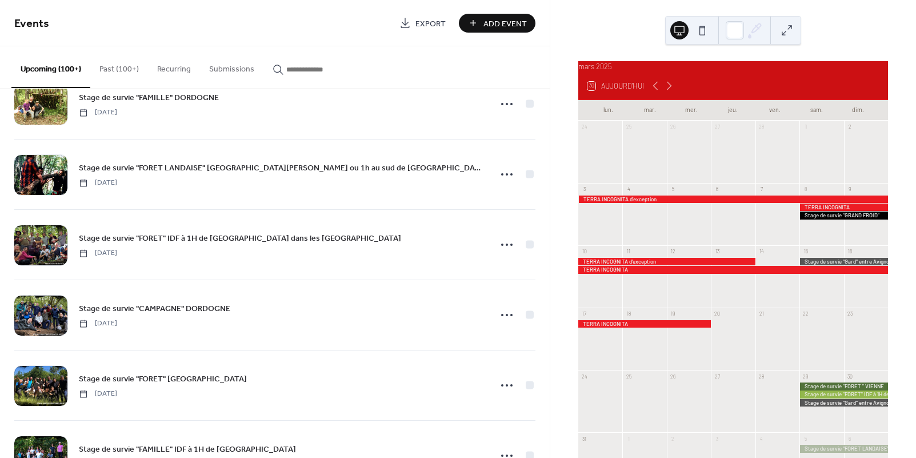
click at [643, 273] on div at bounding box center [733, 269] width 310 height 7
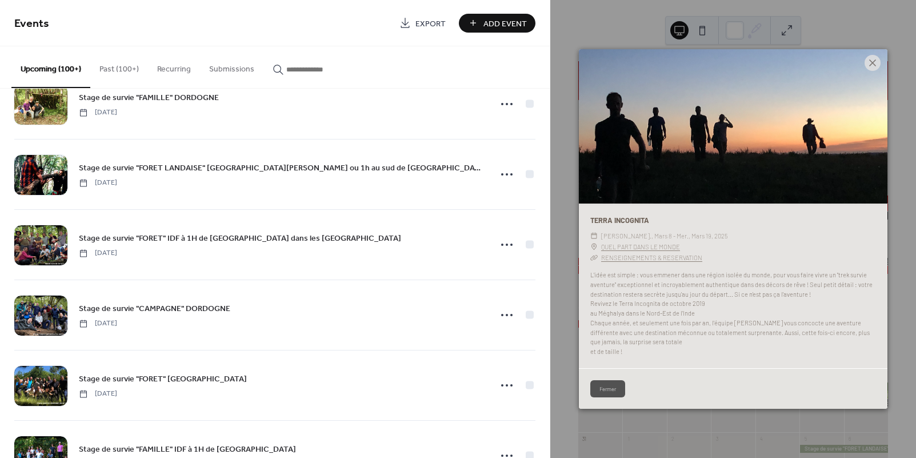
click at [871, 63] on icon at bounding box center [872, 62] width 7 height 7
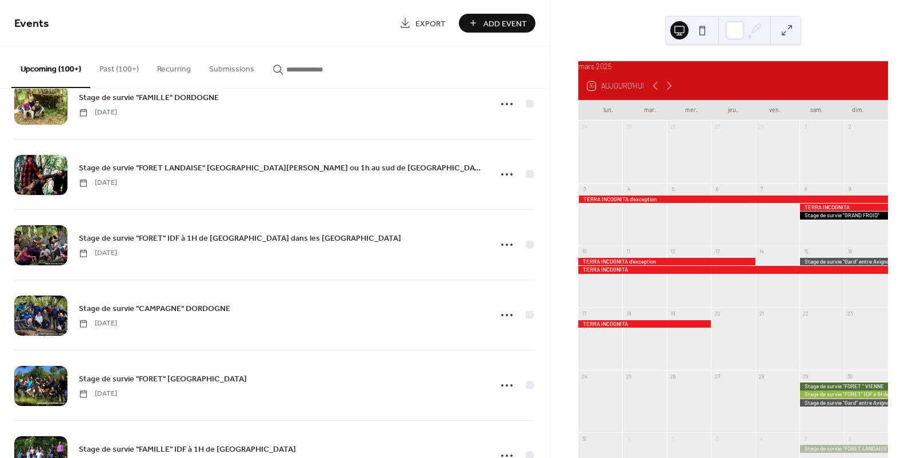
click at [110, 70] on button "Past (100+)" at bounding box center [119, 66] width 58 height 41
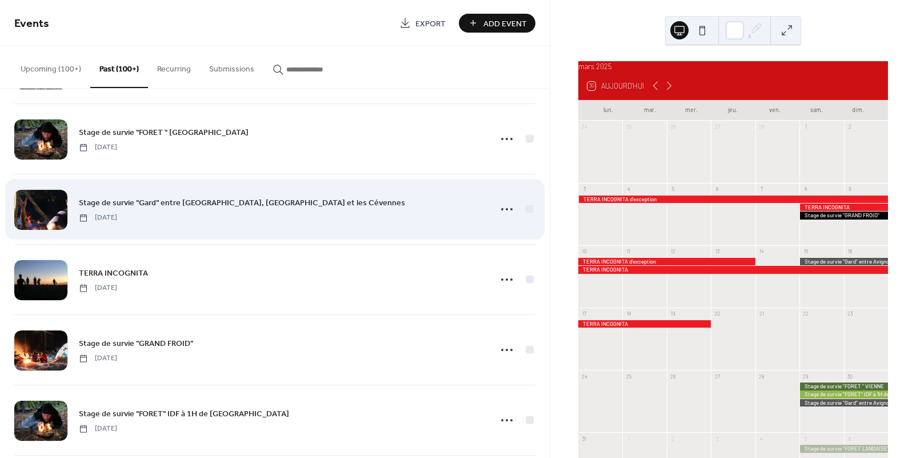
scroll to position [4640, 0]
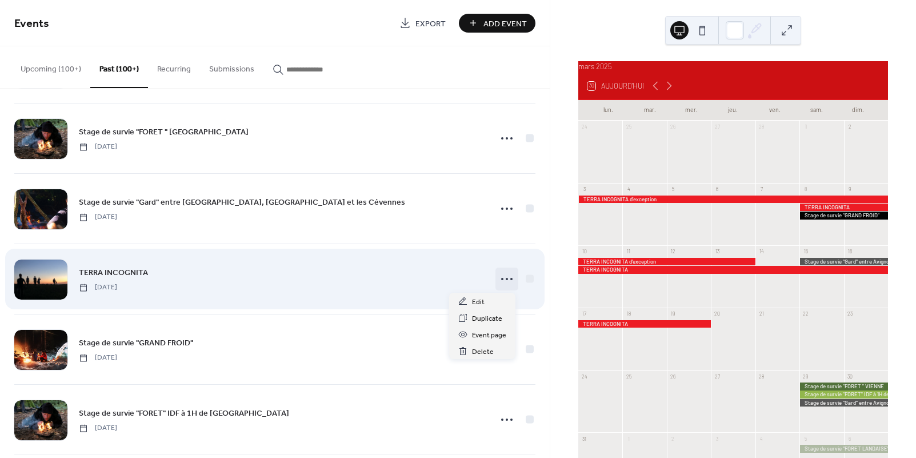
click at [502, 278] on icon at bounding box center [507, 279] width 18 height 18
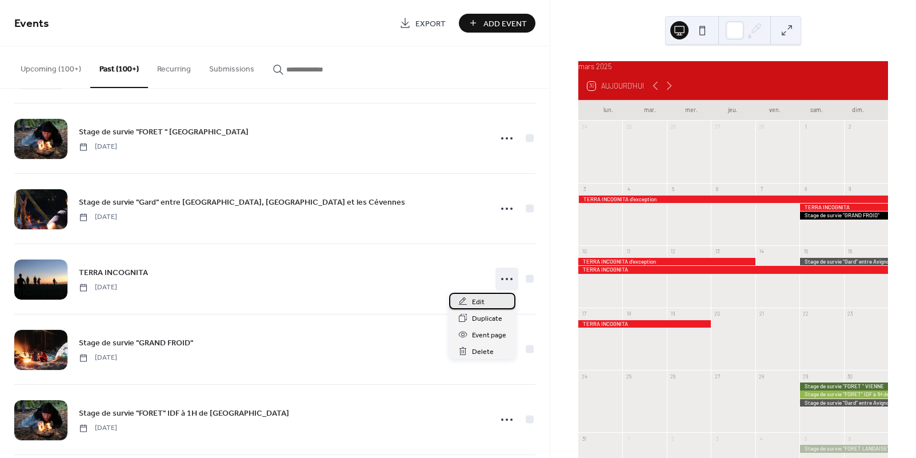
click at [479, 300] on span "Edit" at bounding box center [478, 302] width 13 height 12
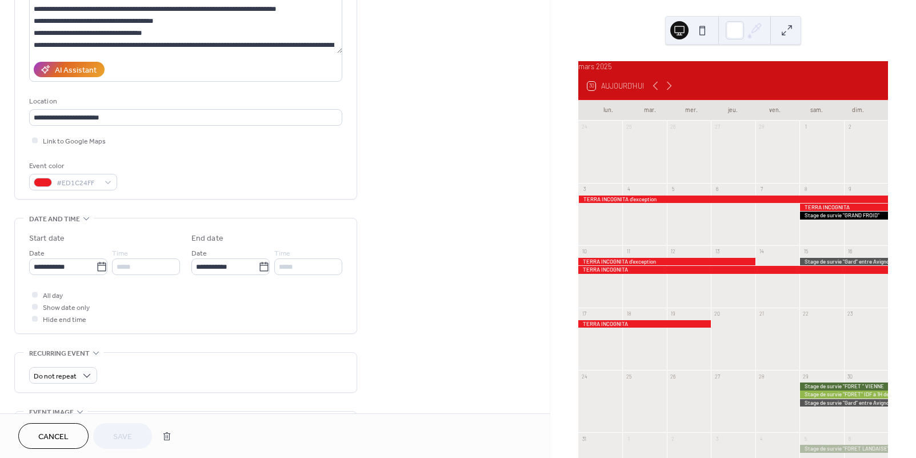
scroll to position [156, 0]
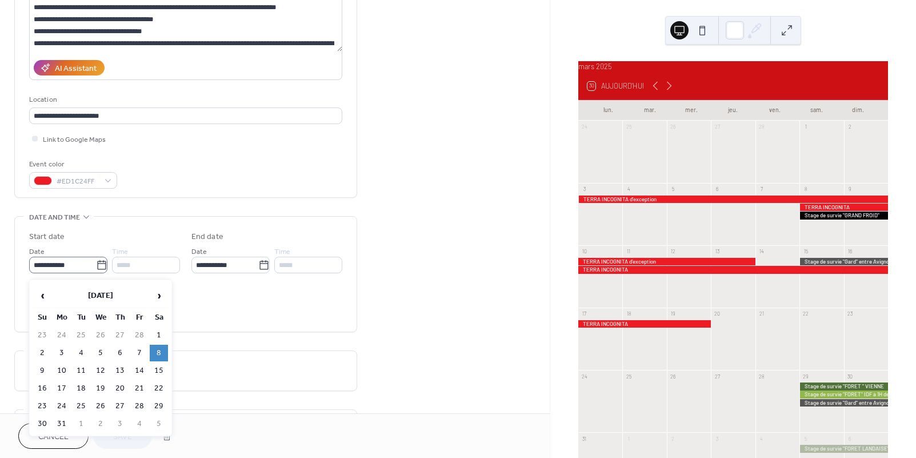
click at [98, 270] on icon at bounding box center [101, 264] width 11 height 11
click at [96, 270] on input "**********" at bounding box center [62, 264] width 67 height 17
click at [155, 294] on span "›" at bounding box center [158, 295] width 17 height 23
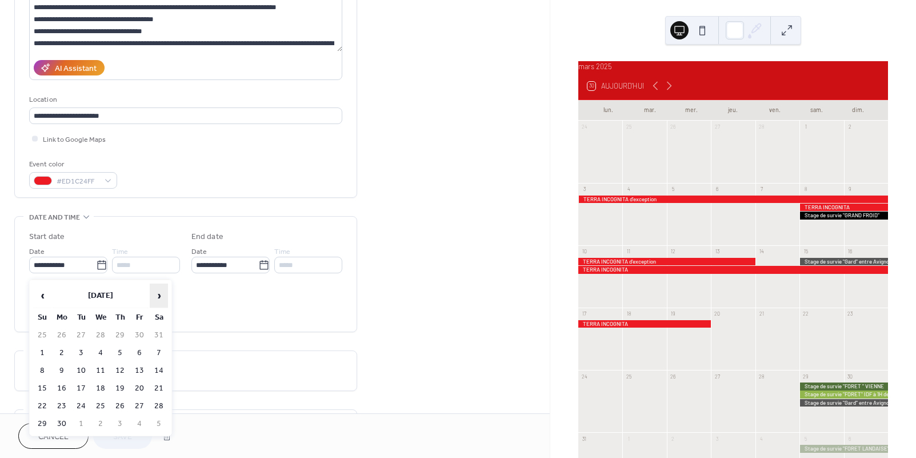
click at [155, 294] on span "›" at bounding box center [158, 295] width 17 height 23
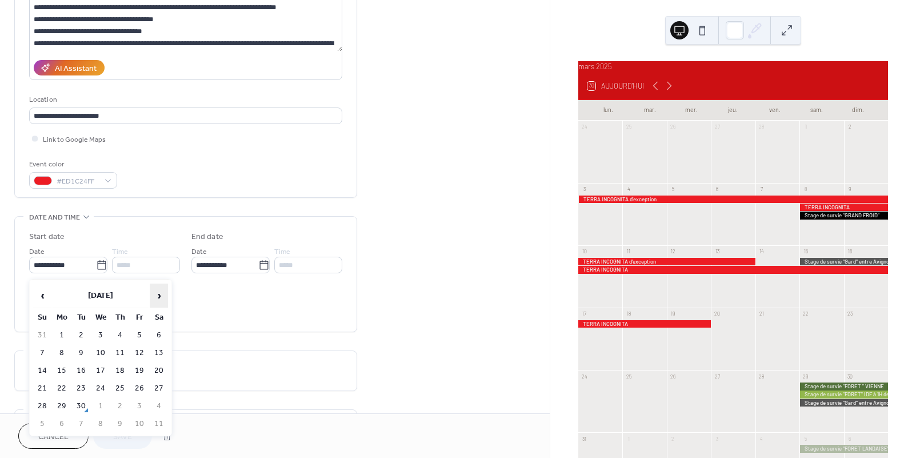
click at [155, 294] on span "›" at bounding box center [158, 295] width 17 height 23
drag, startPoint x: 42, startPoint y: 371, endPoint x: 48, endPoint y: 371, distance: 6.3
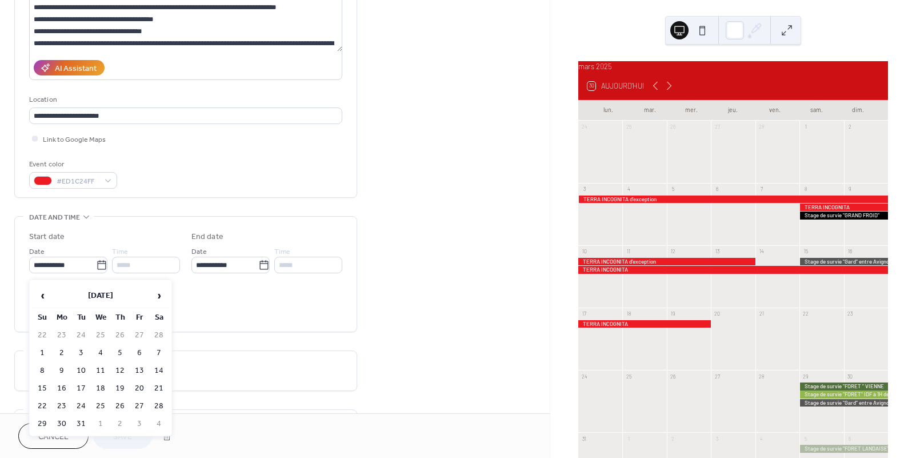
click at [42, 371] on td "8" at bounding box center [42, 370] width 18 height 17
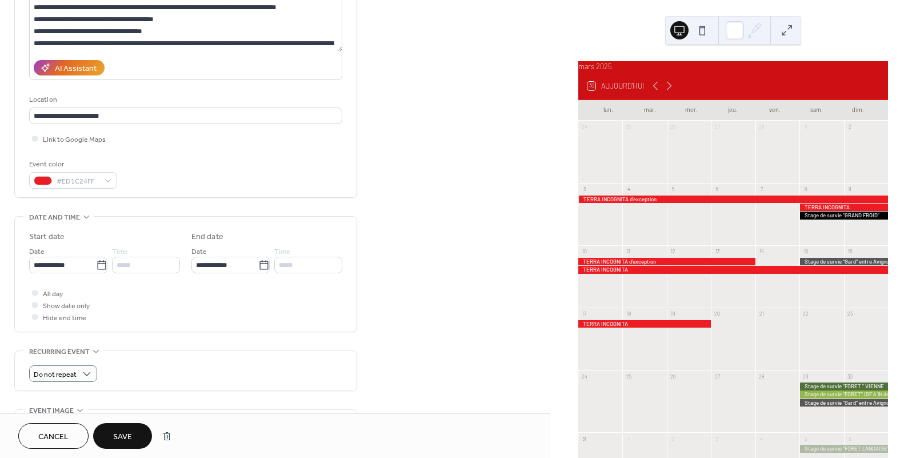
type input "**********"
click at [110, 431] on button "Save" at bounding box center [122, 436] width 59 height 26
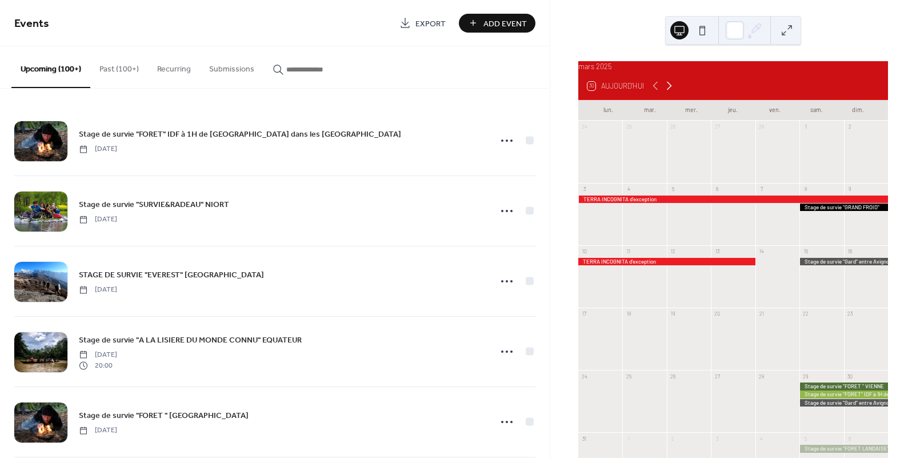
click at [667, 93] on icon at bounding box center [669, 86] width 14 height 14
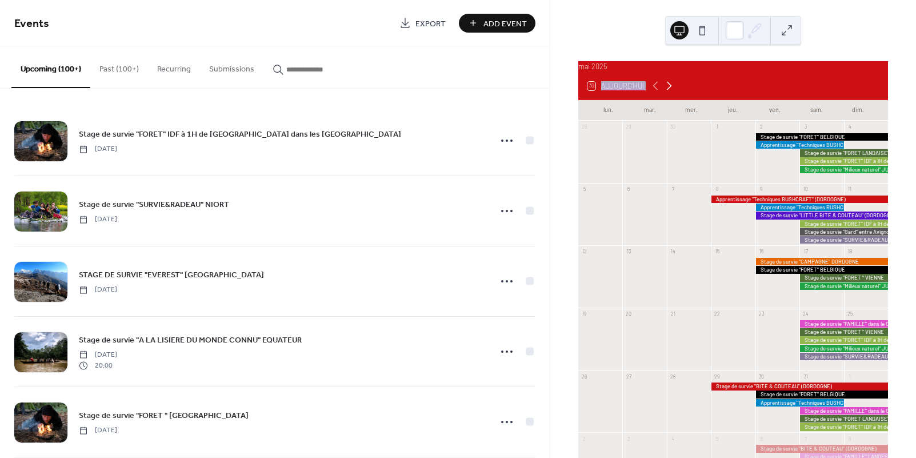
click at [667, 93] on icon at bounding box center [669, 86] width 14 height 14
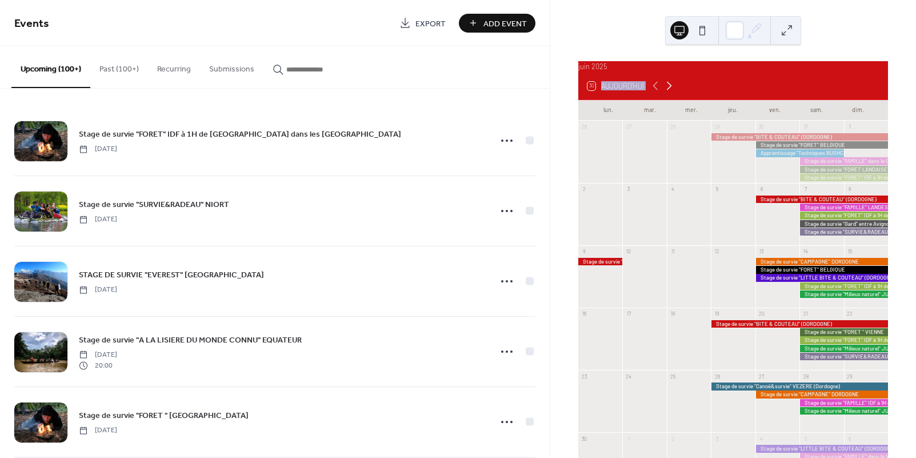
click at [667, 93] on icon at bounding box center [669, 86] width 14 height 14
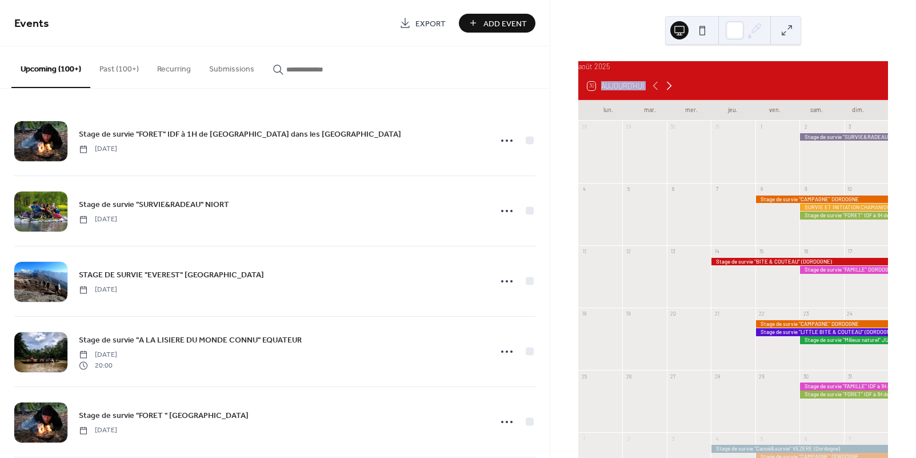
click at [667, 93] on icon at bounding box center [669, 86] width 14 height 14
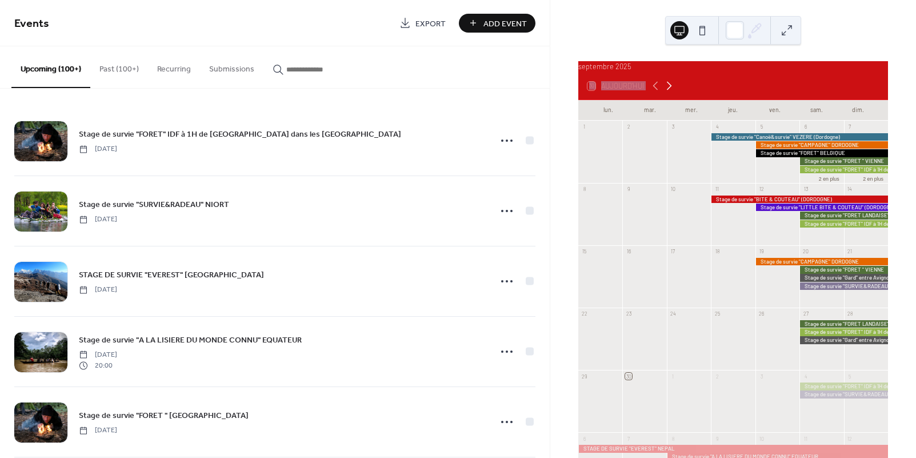
click at [667, 93] on icon at bounding box center [669, 86] width 14 height 14
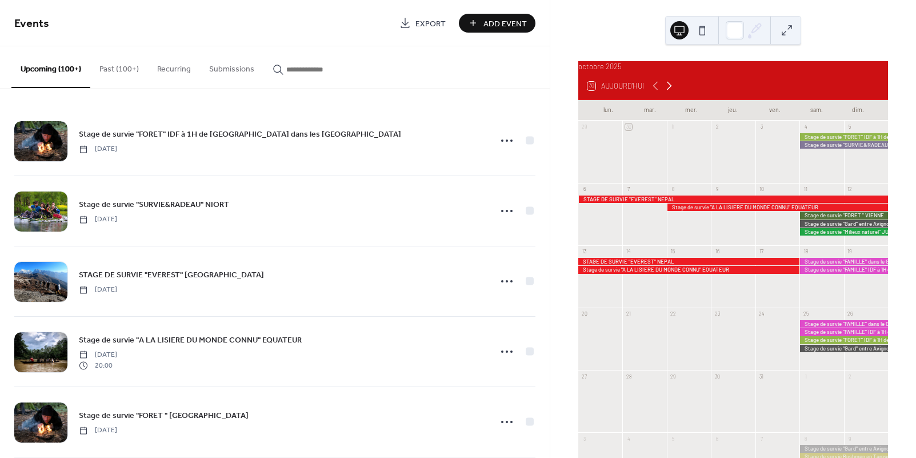
click at [667, 93] on icon at bounding box center [669, 86] width 14 height 14
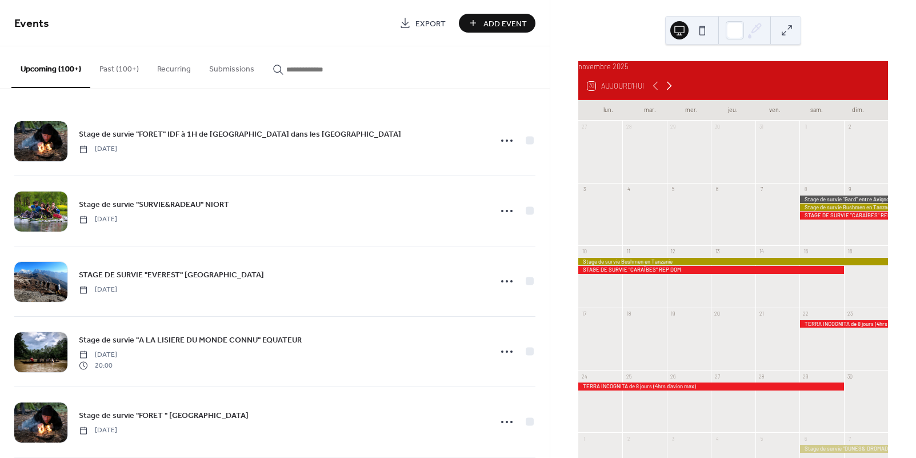
click at [667, 93] on icon at bounding box center [669, 86] width 14 height 14
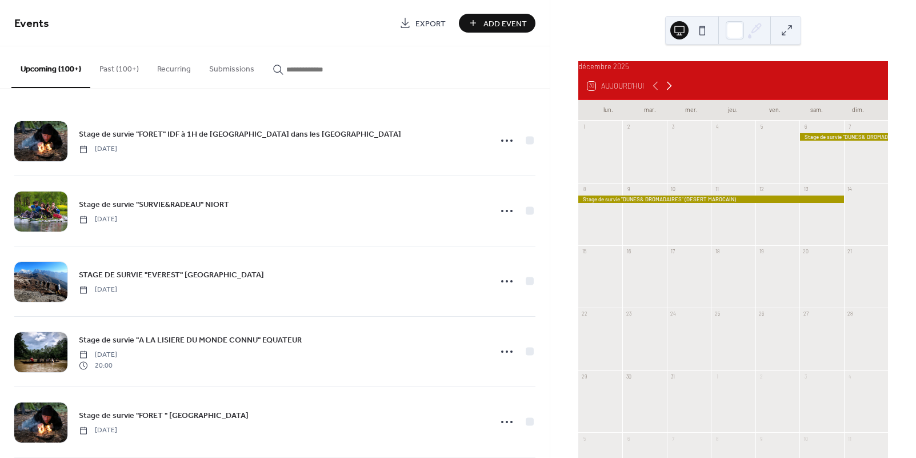
click at [667, 93] on icon at bounding box center [669, 86] width 14 height 14
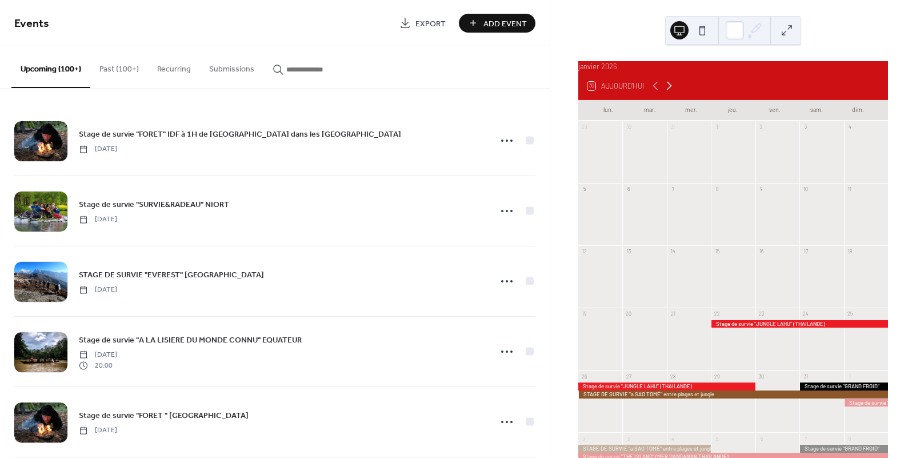
click at [667, 93] on icon at bounding box center [669, 86] width 14 height 14
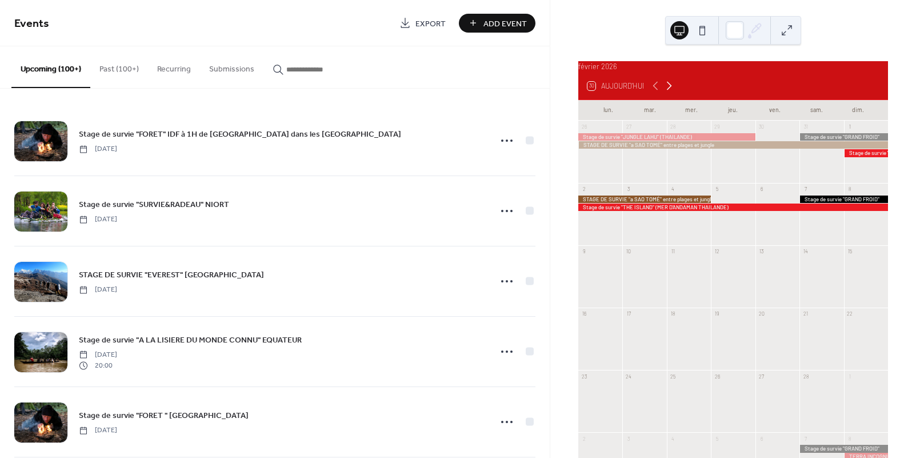
click at [667, 93] on icon at bounding box center [669, 86] width 14 height 14
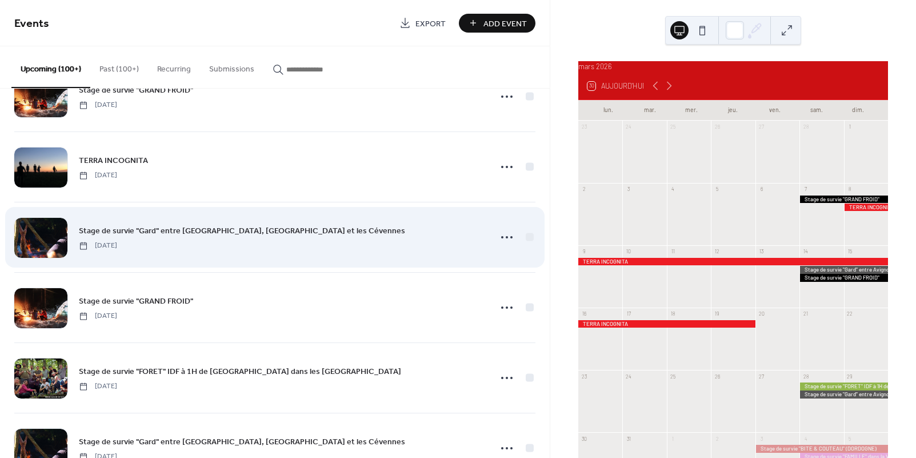
scroll to position [1657, 0]
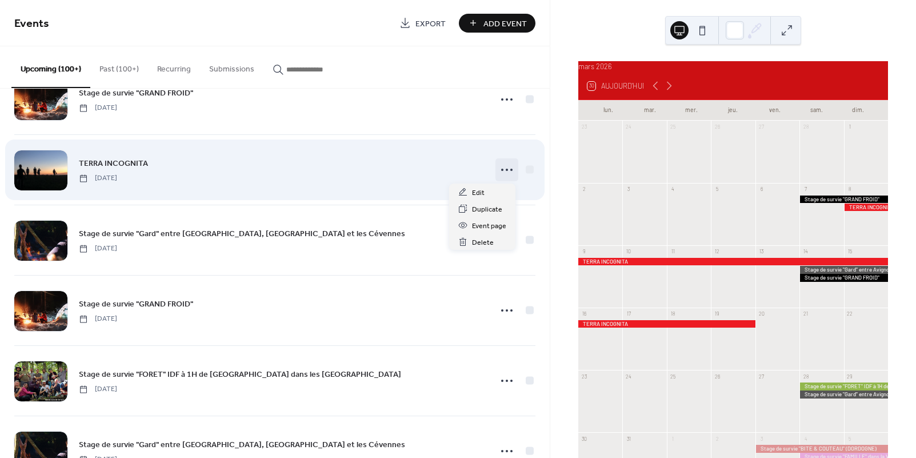
click at [501, 170] on circle at bounding box center [502, 170] width 2 height 2
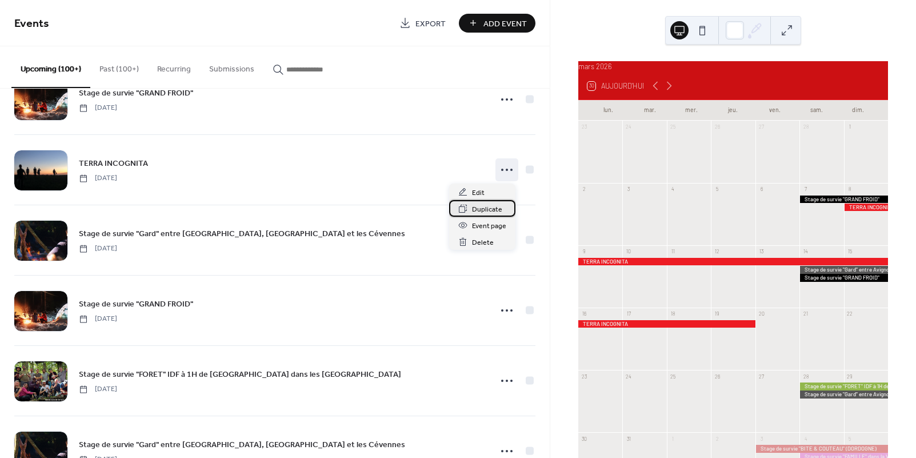
click at [475, 211] on span "Duplicate" at bounding box center [487, 209] width 30 height 12
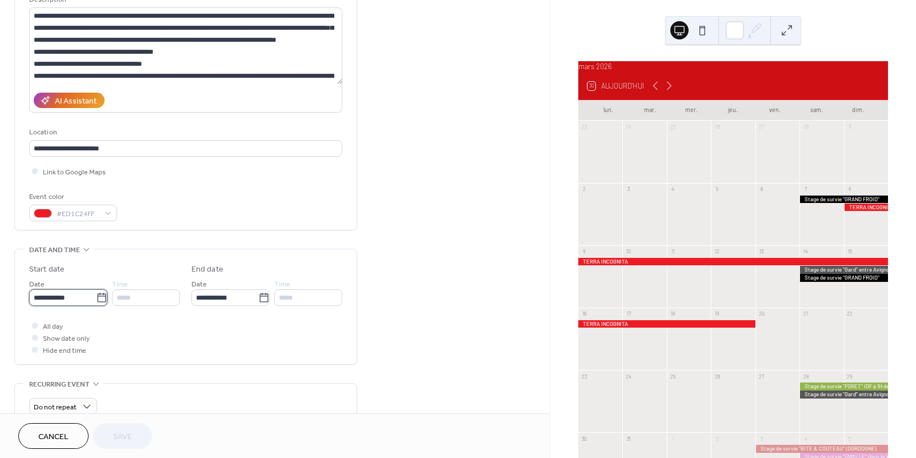
click at [85, 300] on input "**********" at bounding box center [62, 297] width 67 height 17
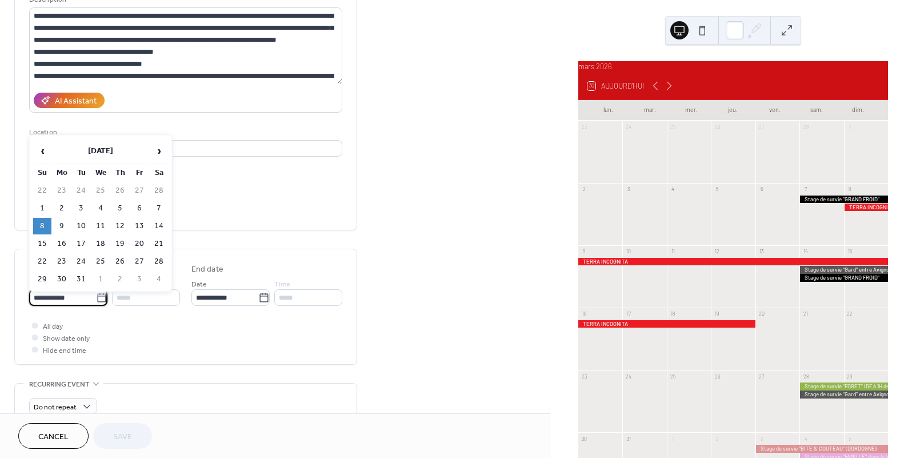
scroll to position [124, 0]
click at [155, 150] on span "›" at bounding box center [158, 150] width 17 height 23
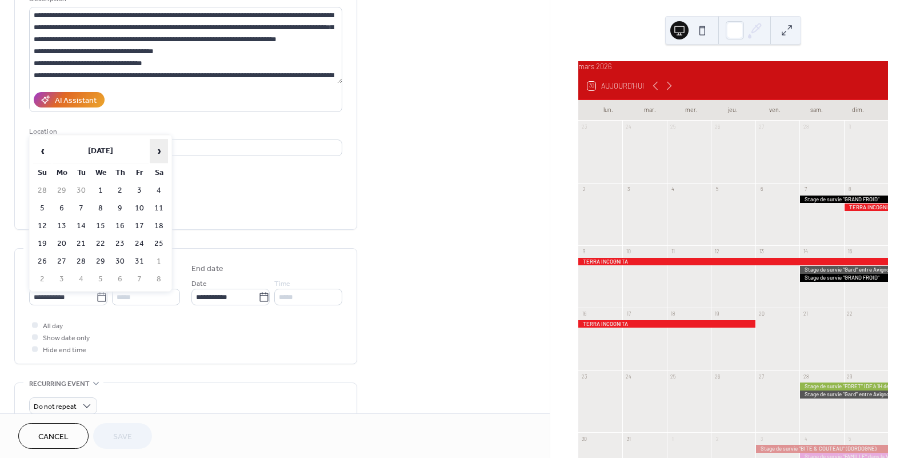
click at [155, 150] on span "›" at bounding box center [158, 150] width 17 height 23
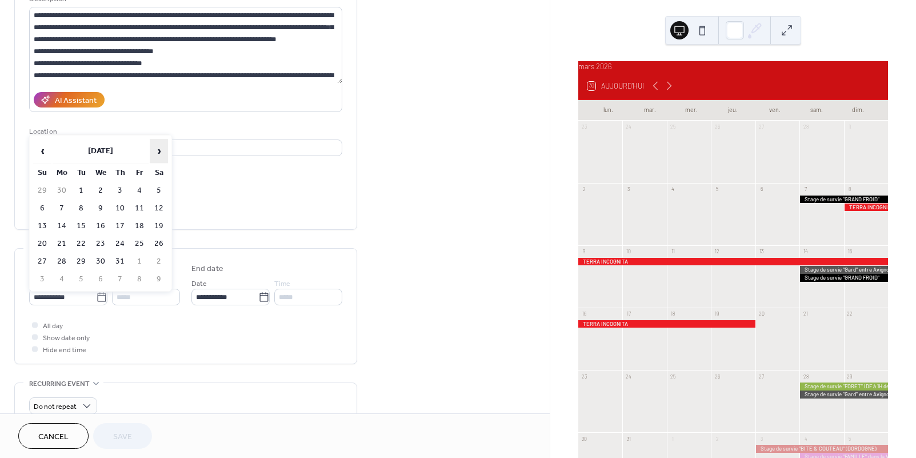
click at [155, 150] on span "›" at bounding box center [158, 150] width 17 height 23
click at [44, 208] on td "7" at bounding box center [42, 208] width 18 height 17
type input "**********"
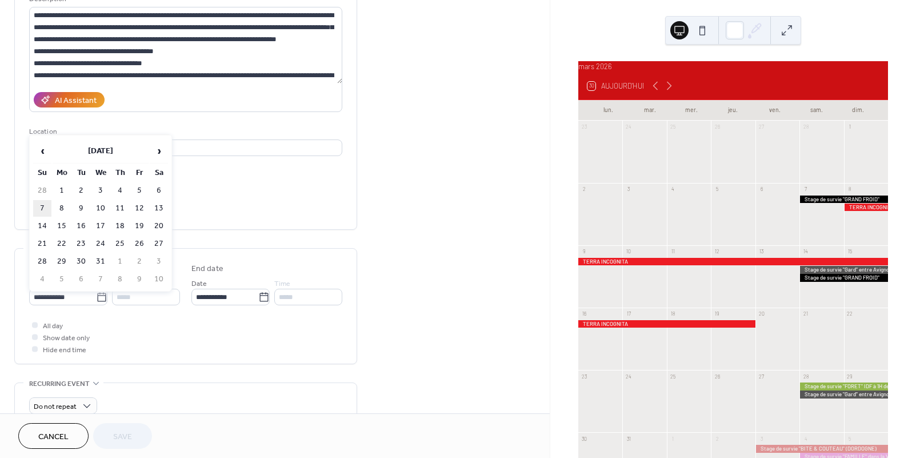
type input "**********"
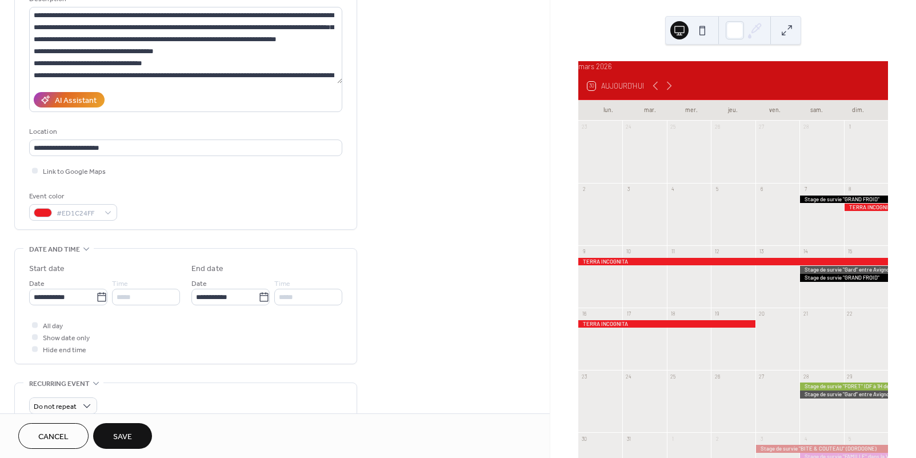
click at [121, 432] on span "Save" at bounding box center [122, 437] width 19 height 12
